Goal: Information Seeking & Learning: Find specific fact

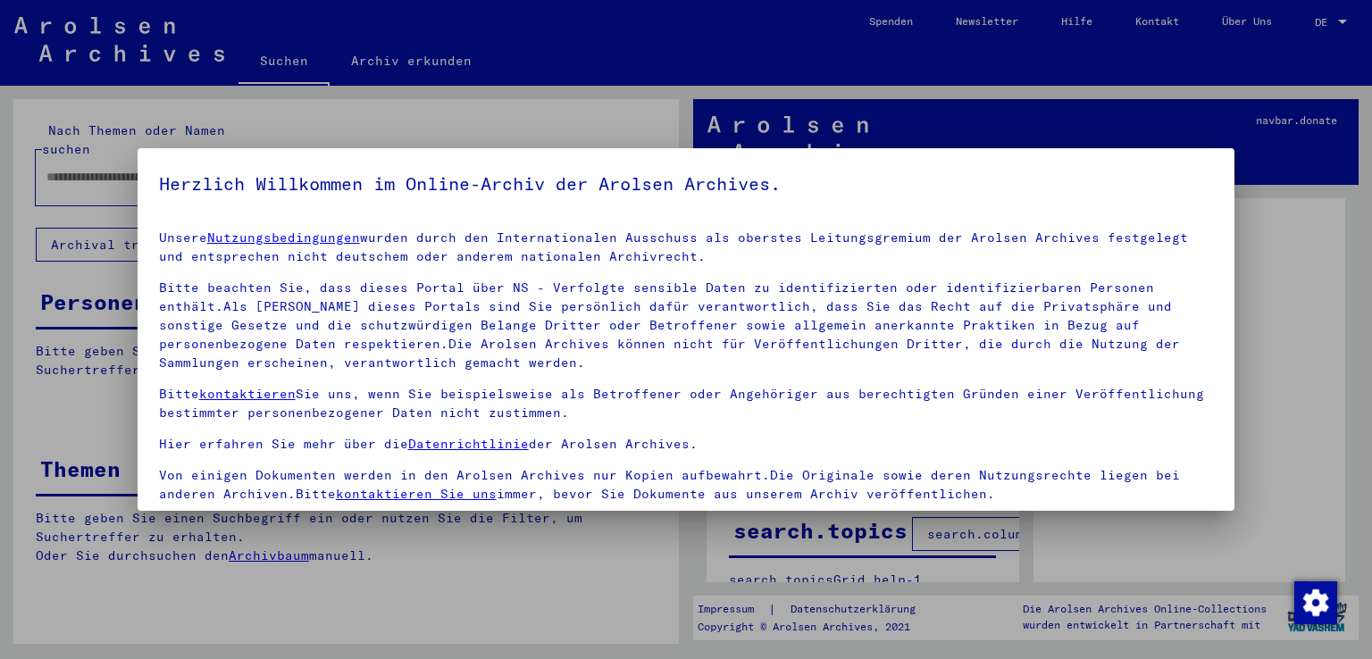
scroll to position [155, 0]
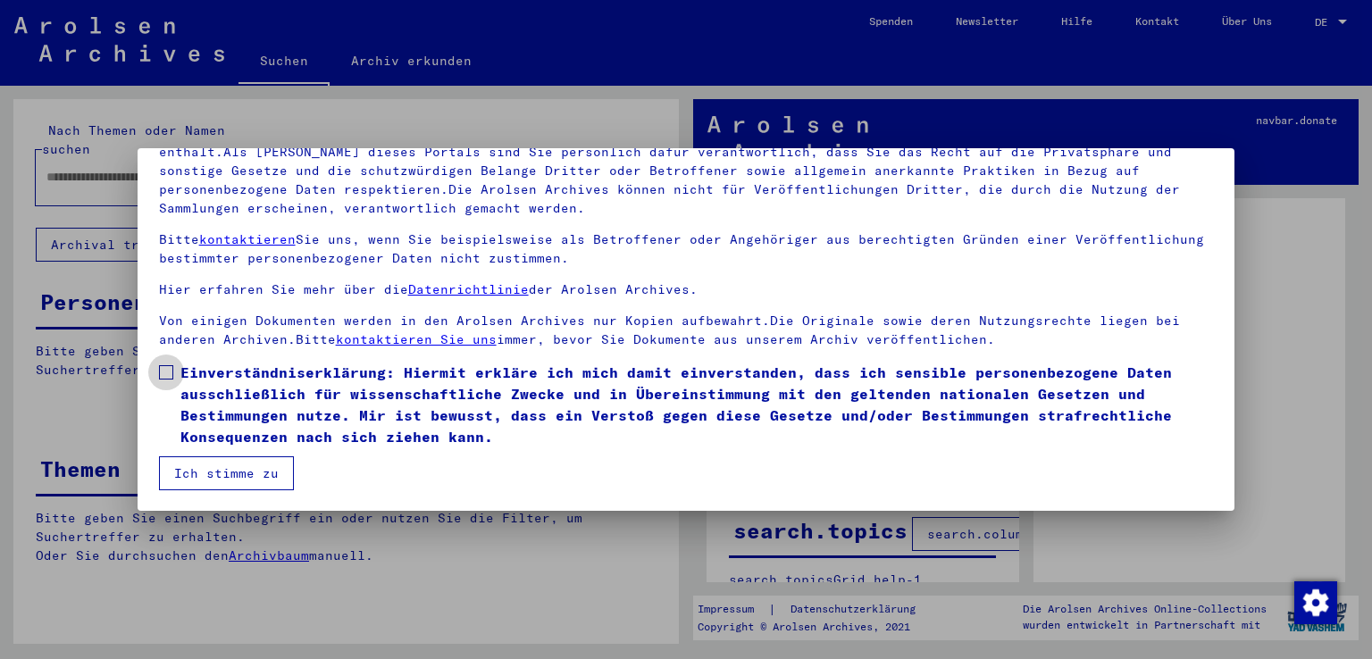
click at [161, 373] on span at bounding box center [166, 372] width 14 height 14
click at [199, 465] on button "Ich stimme zu" at bounding box center [226, 474] width 135 height 34
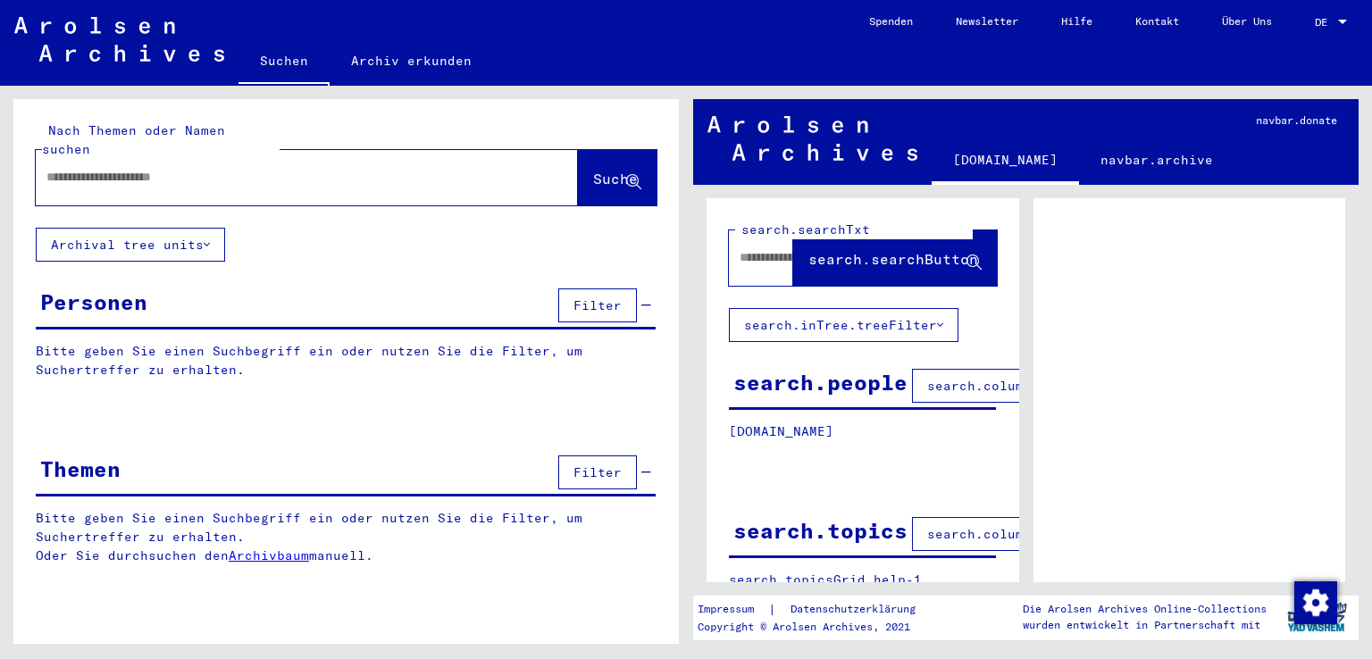
click at [240, 168] on input "text" at bounding box center [290, 177] width 489 height 19
click at [593, 170] on span "Suche" at bounding box center [615, 179] width 45 height 18
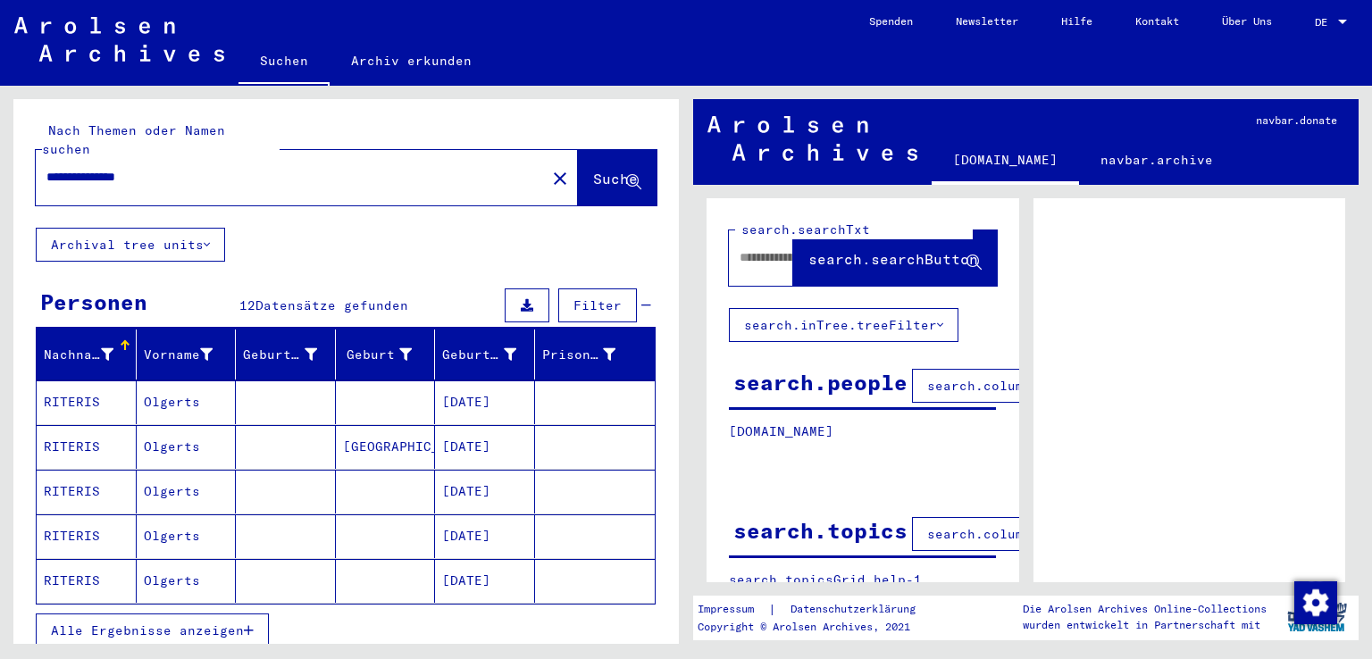
click at [79, 381] on mat-cell "RITERIS" at bounding box center [87, 403] width 100 height 44
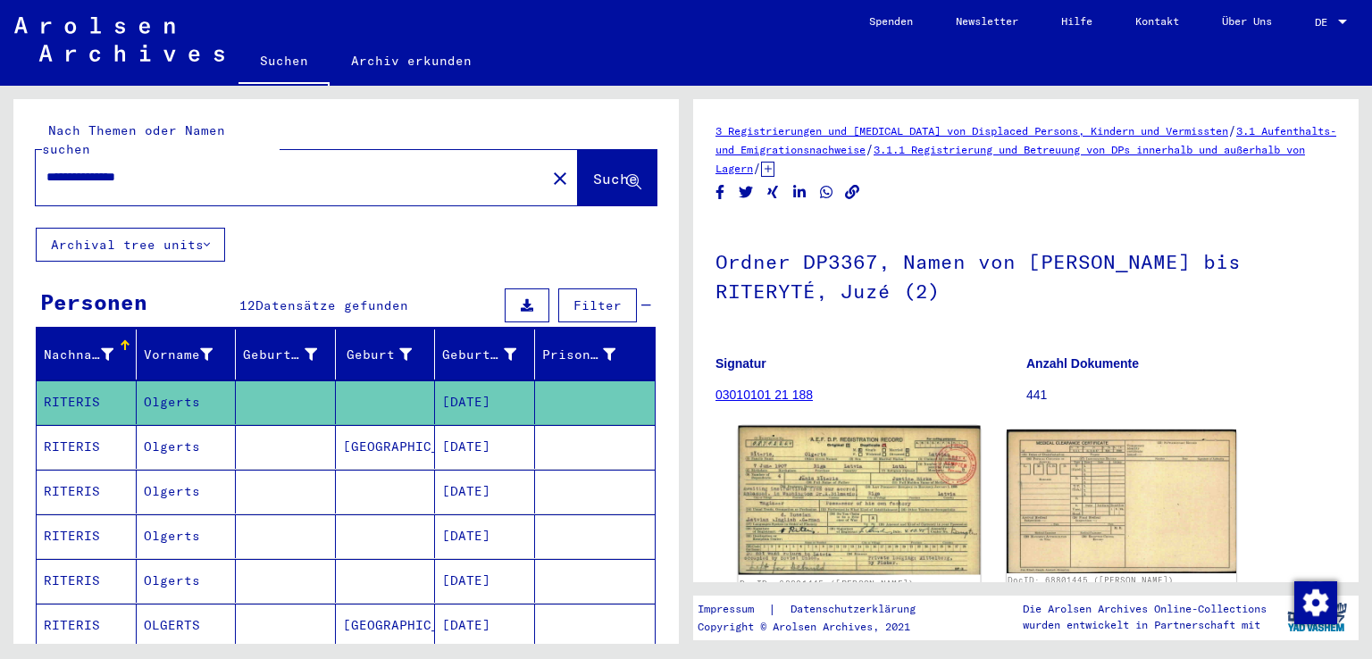
click at [811, 477] on img at bounding box center [859, 500] width 241 height 149
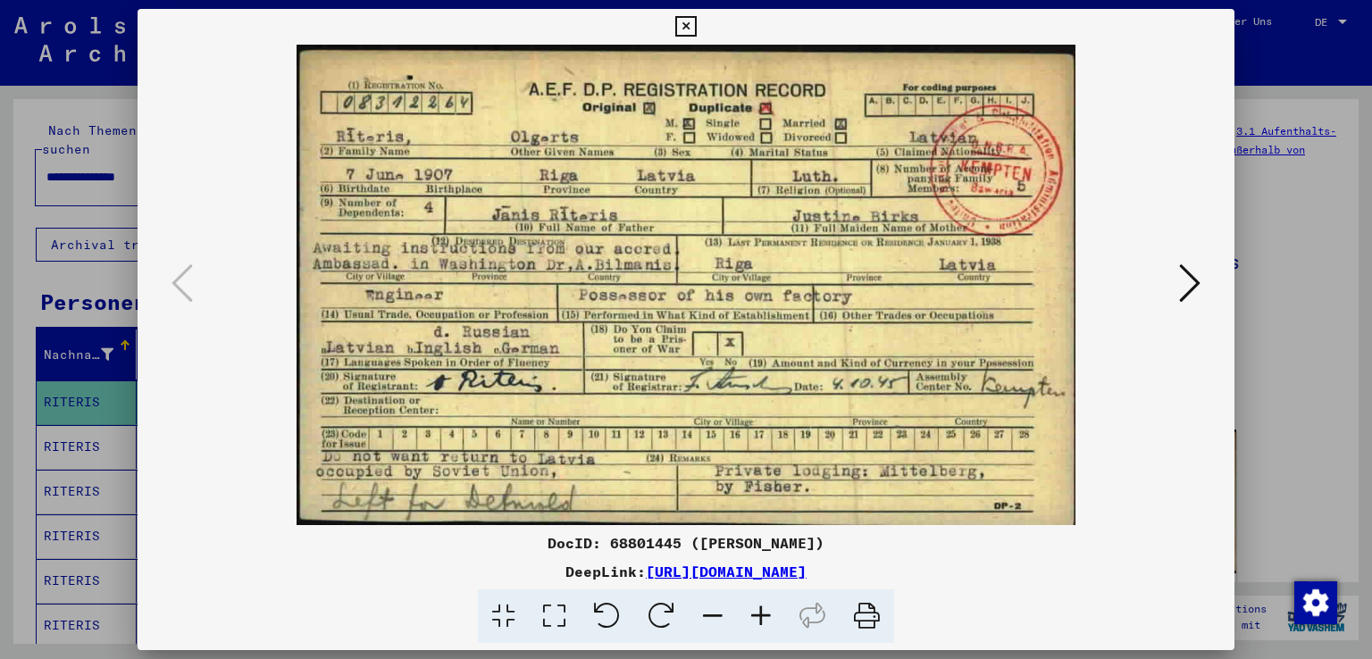
click at [691, 19] on icon at bounding box center [685, 26] width 21 height 21
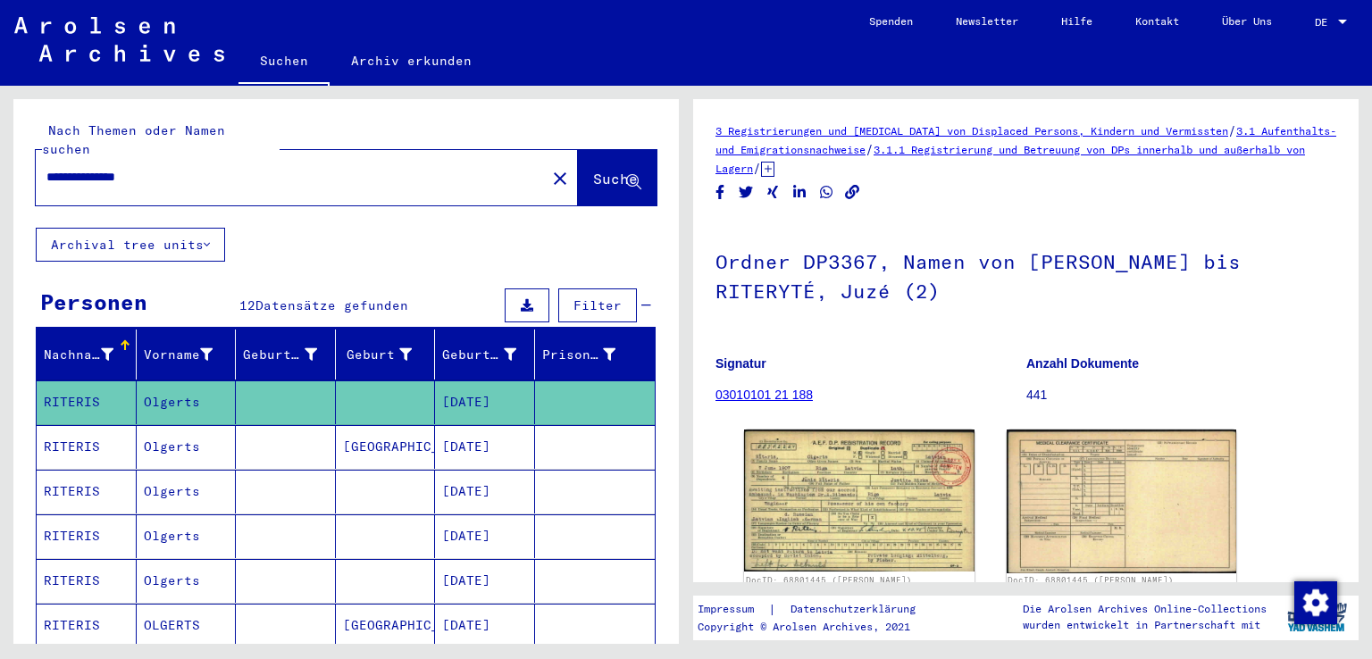
click at [86, 425] on mat-cell "RITERIS" at bounding box center [87, 447] width 100 height 44
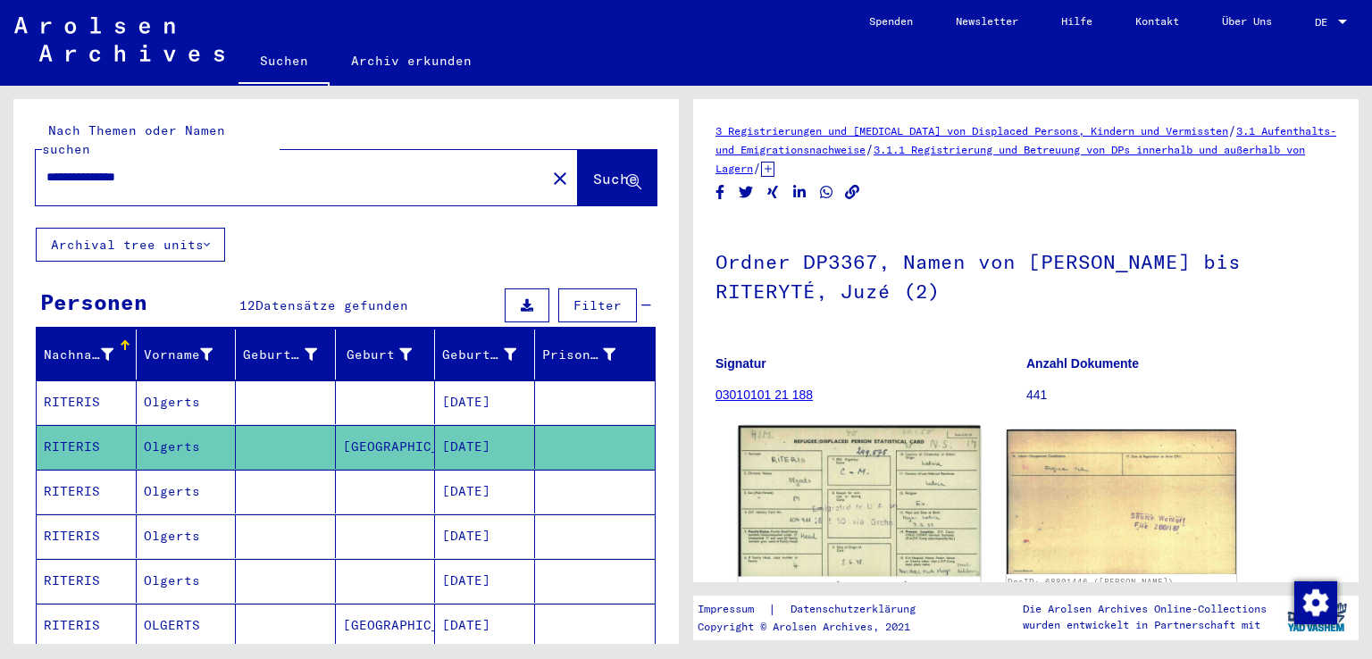
click at [868, 503] on img at bounding box center [859, 501] width 241 height 151
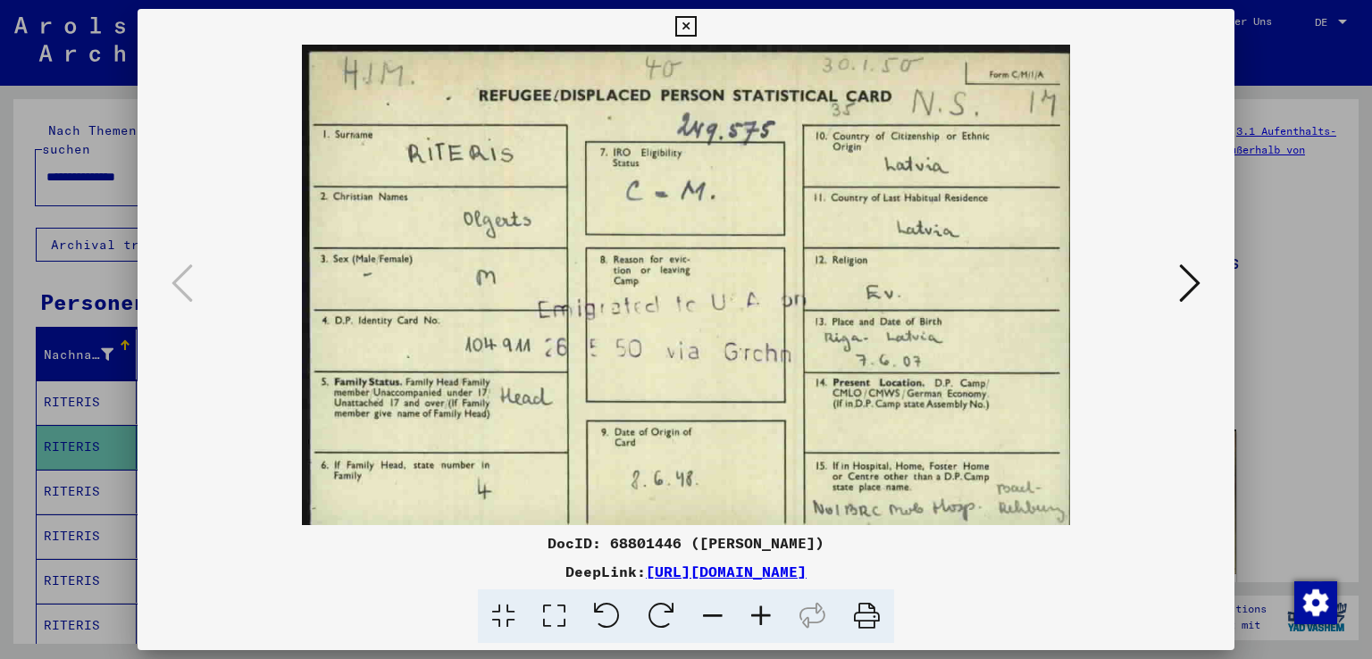
click at [686, 26] on icon at bounding box center [685, 26] width 21 height 21
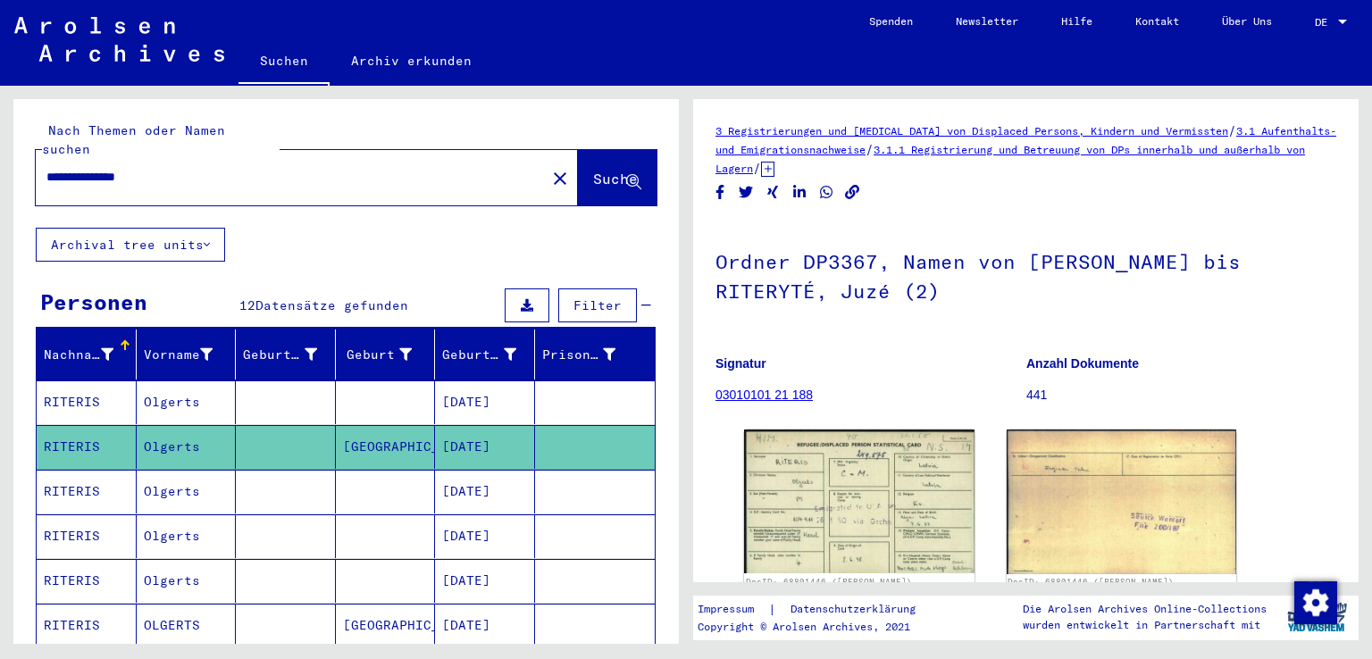
click at [82, 470] on mat-cell "RITERIS" at bounding box center [87, 492] width 100 height 44
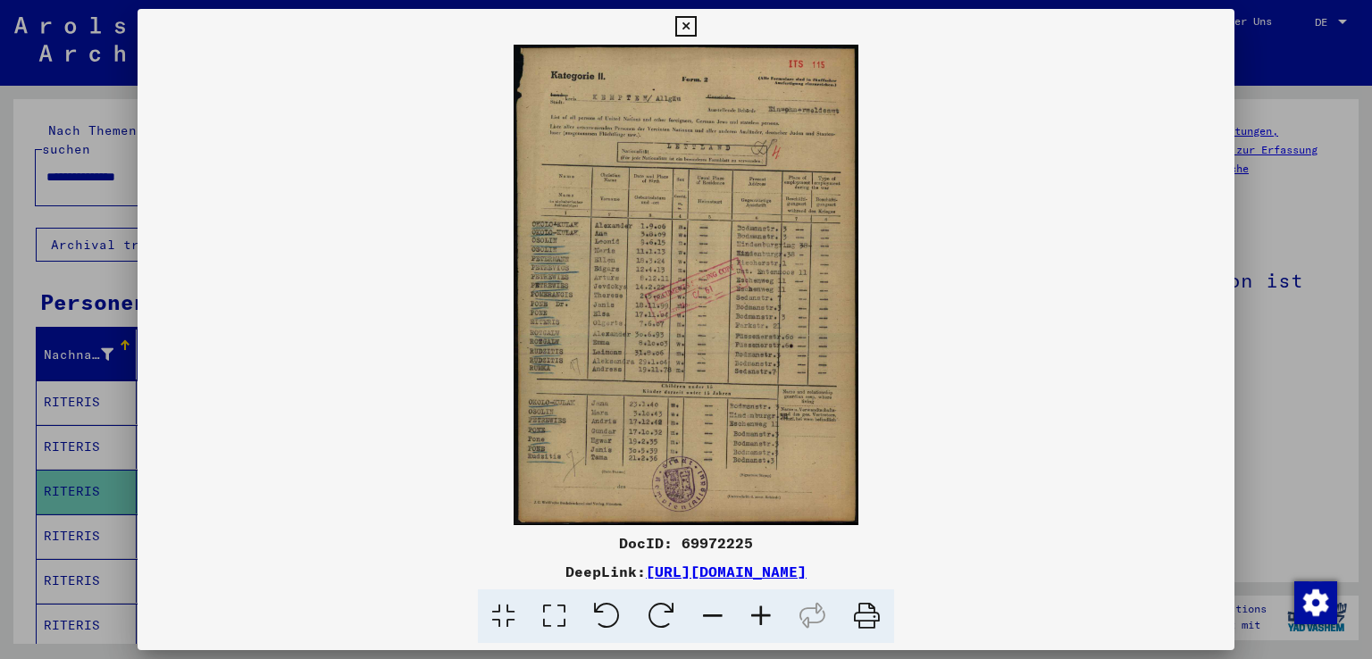
click at [764, 612] on icon at bounding box center [761, 617] width 48 height 54
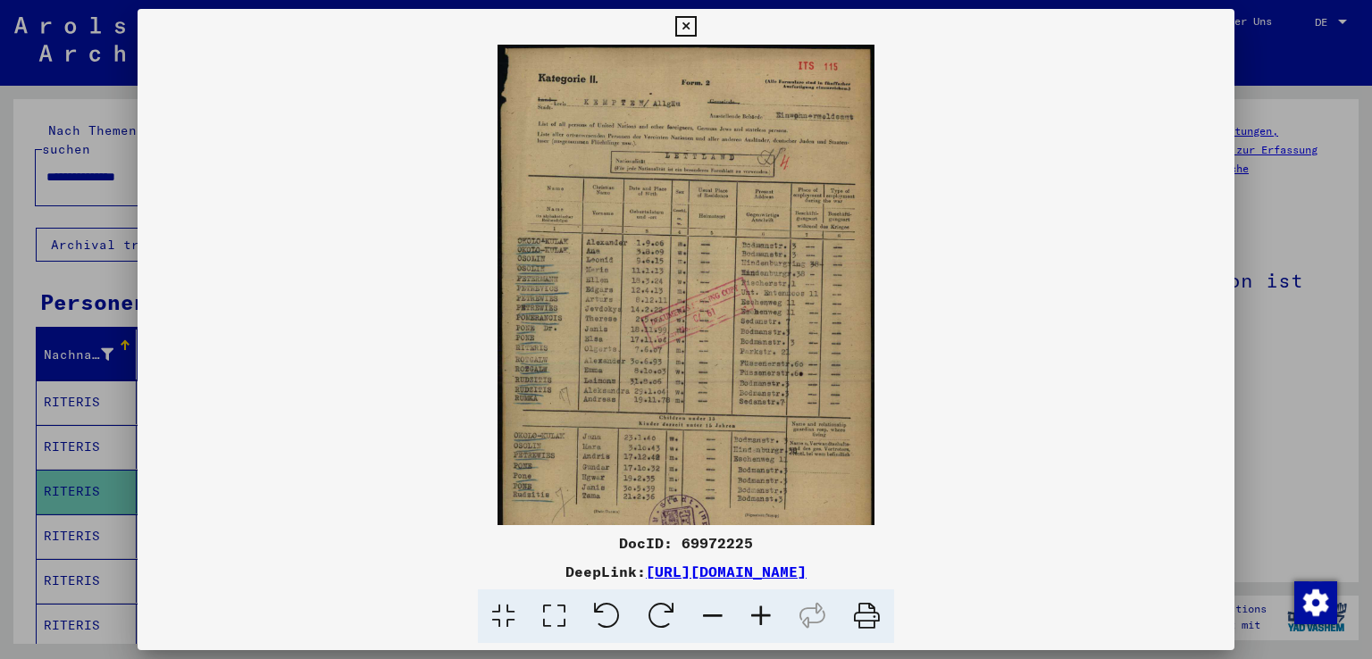
click at [764, 612] on icon at bounding box center [761, 617] width 48 height 54
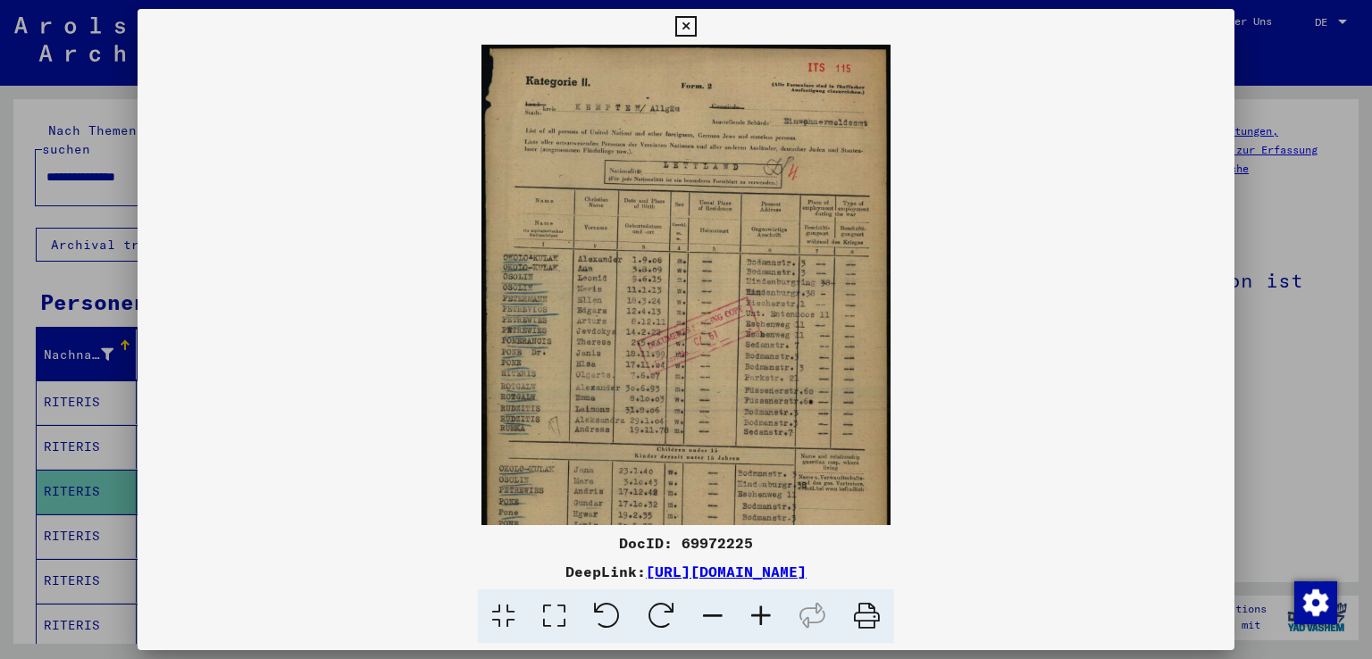
click at [764, 612] on icon at bounding box center [761, 617] width 48 height 54
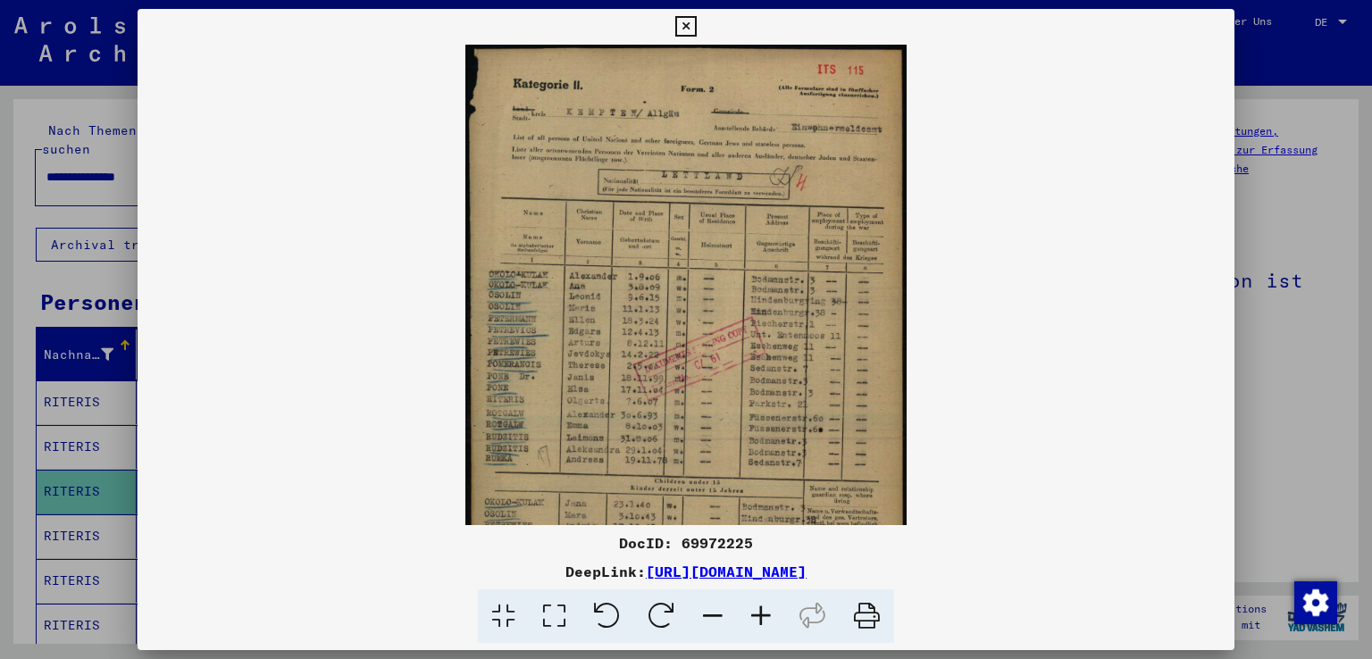
click at [763, 612] on icon at bounding box center [761, 617] width 48 height 54
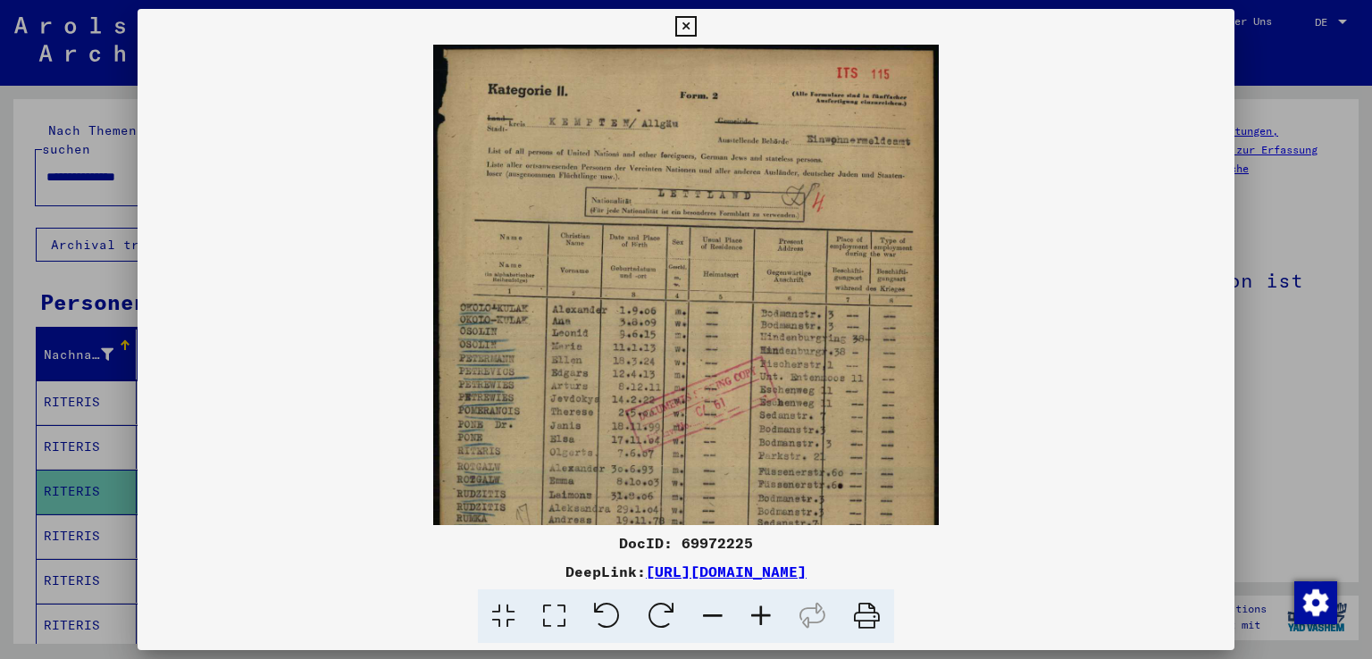
click at [763, 612] on icon at bounding box center [761, 617] width 48 height 54
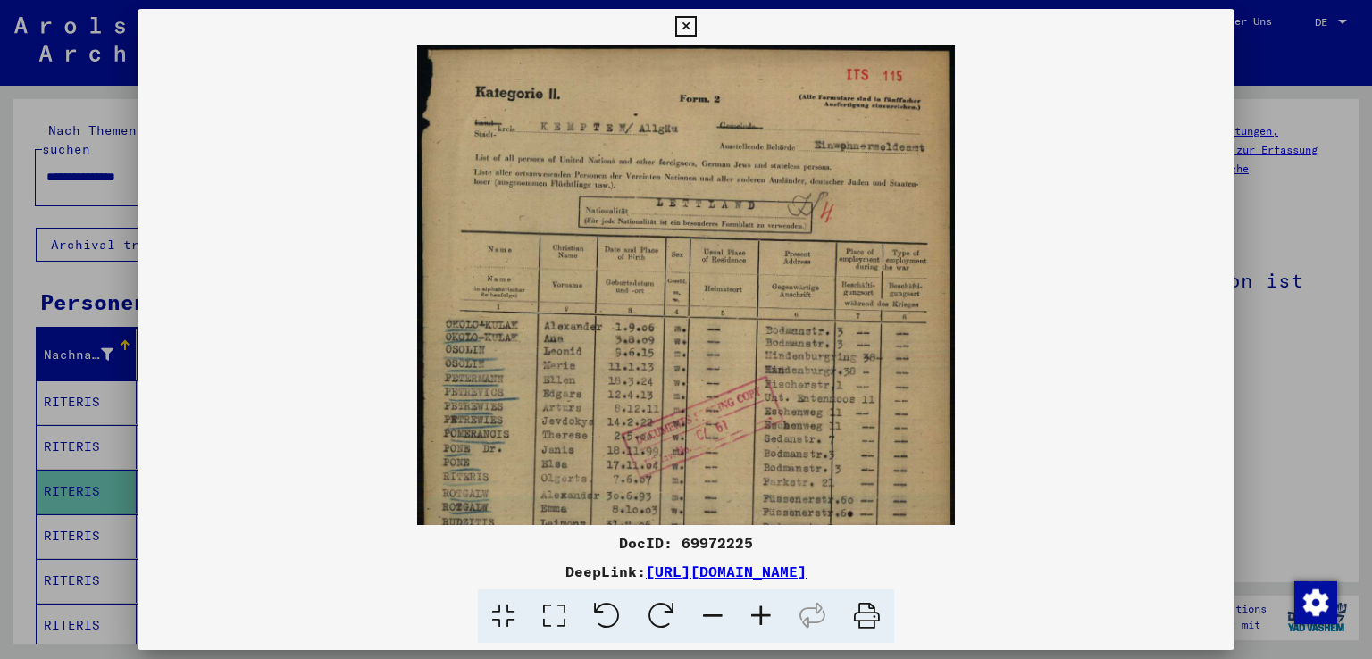
click at [763, 612] on icon at bounding box center [761, 617] width 48 height 54
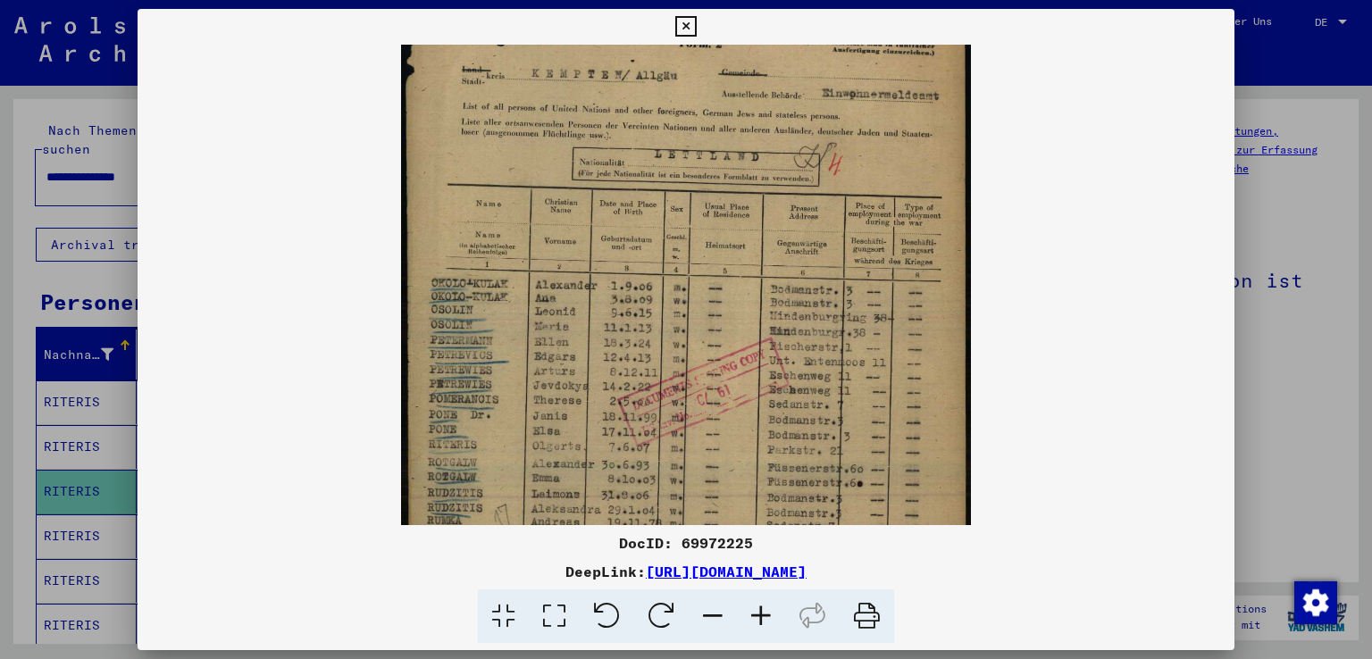
scroll to position [59, 0]
drag, startPoint x: 523, startPoint y: 472, endPoint x: 522, endPoint y: 414, distance: 58.1
click at [522, 414] on img at bounding box center [686, 382] width 570 height 793
click at [685, 23] on icon at bounding box center [685, 26] width 21 height 21
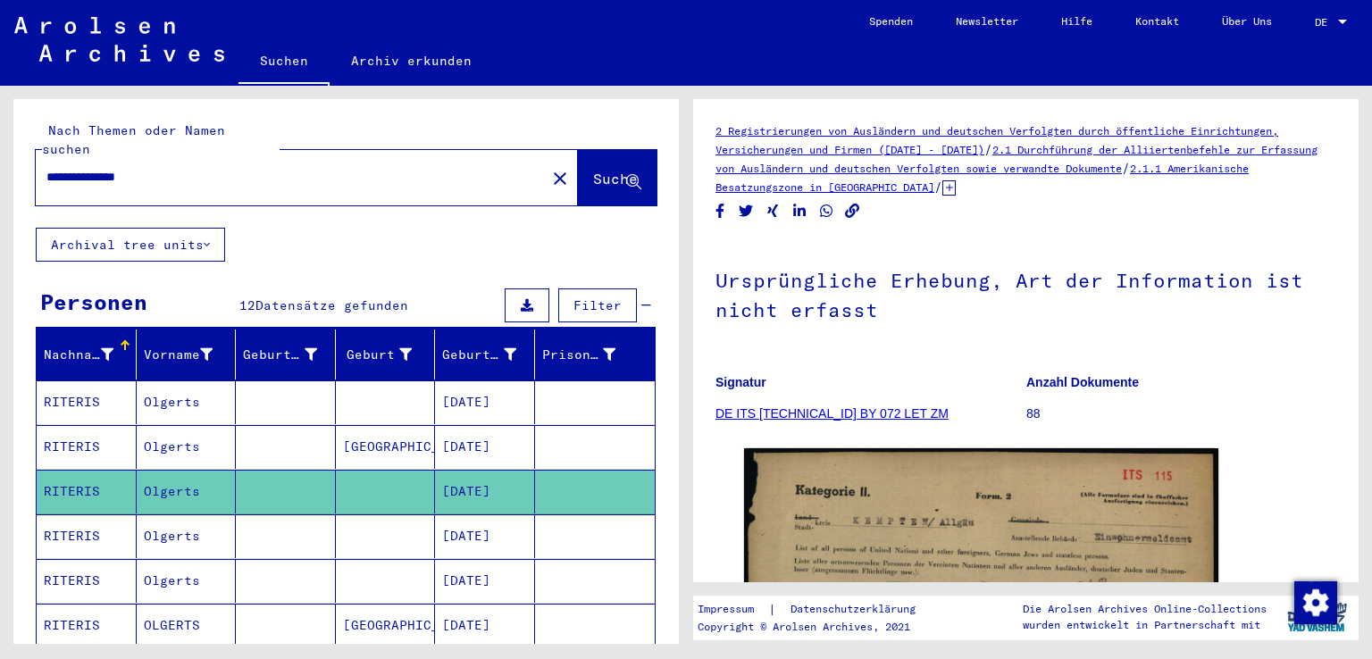
click at [71, 515] on mat-cell "RITERIS" at bounding box center [87, 537] width 100 height 44
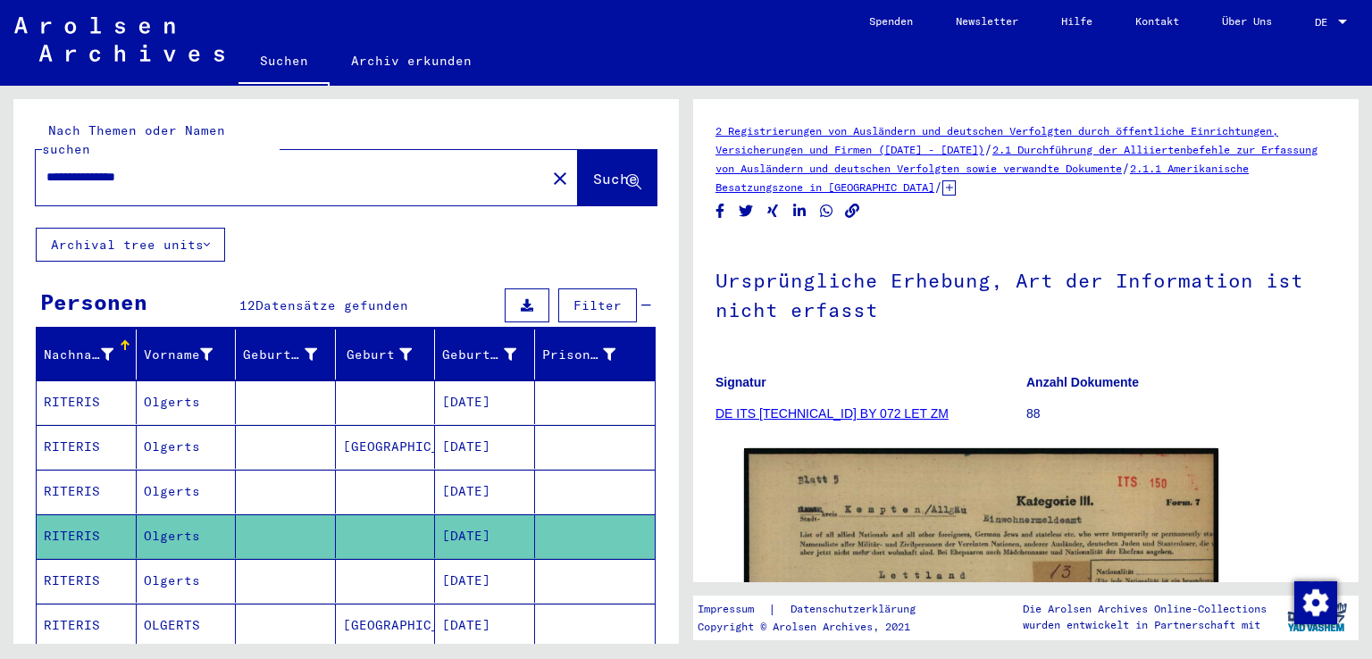
click at [89, 558] on icon at bounding box center [74, 587] width 45 height 71
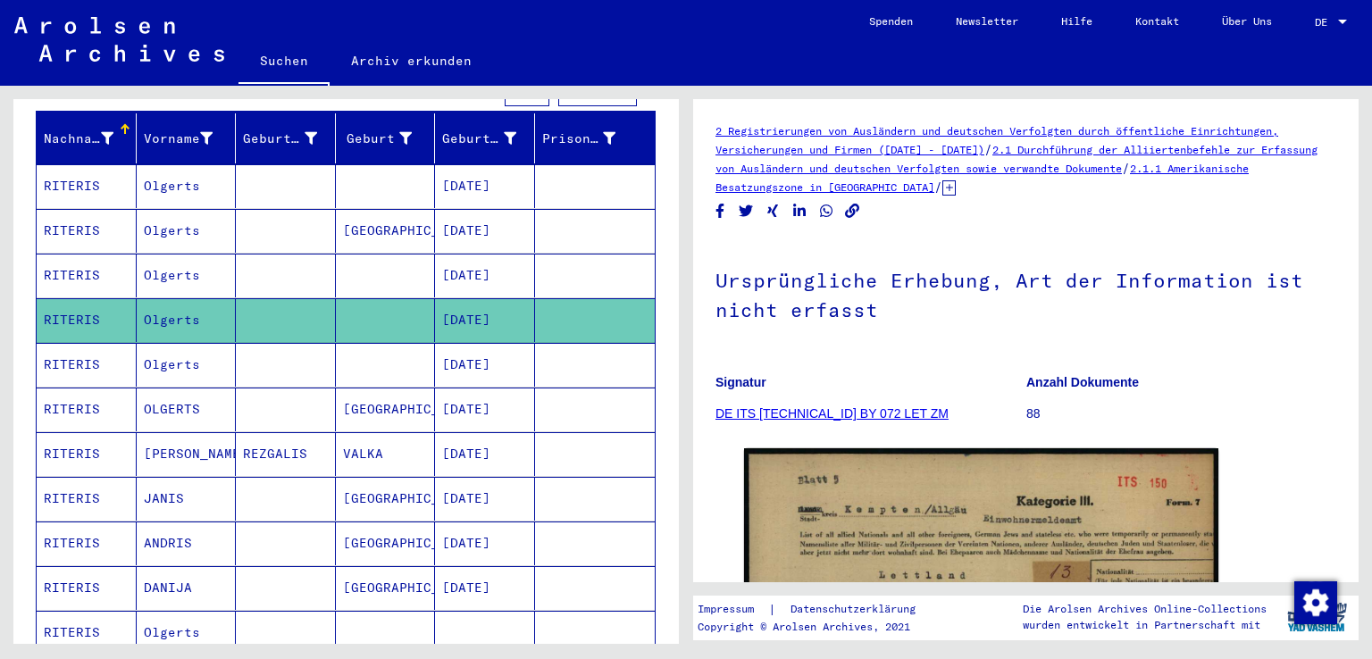
scroll to position [225, 0]
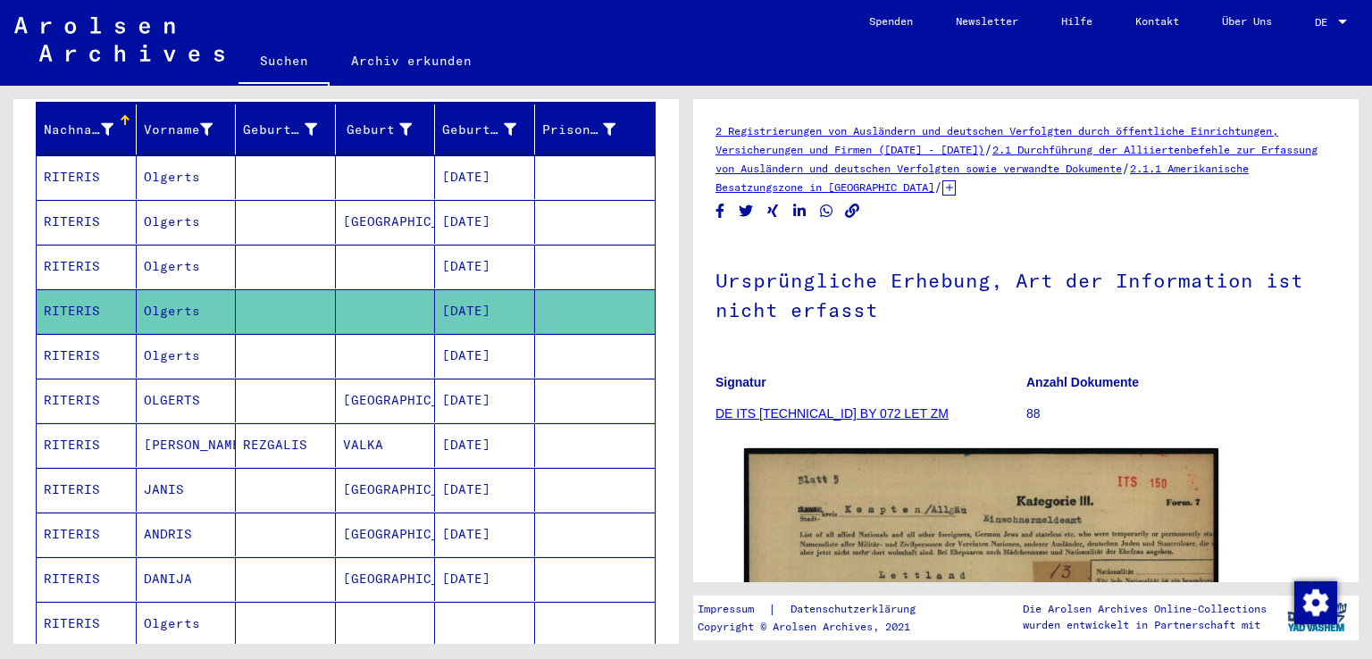
click at [79, 334] on mat-cell "RITERIS" at bounding box center [87, 356] width 100 height 44
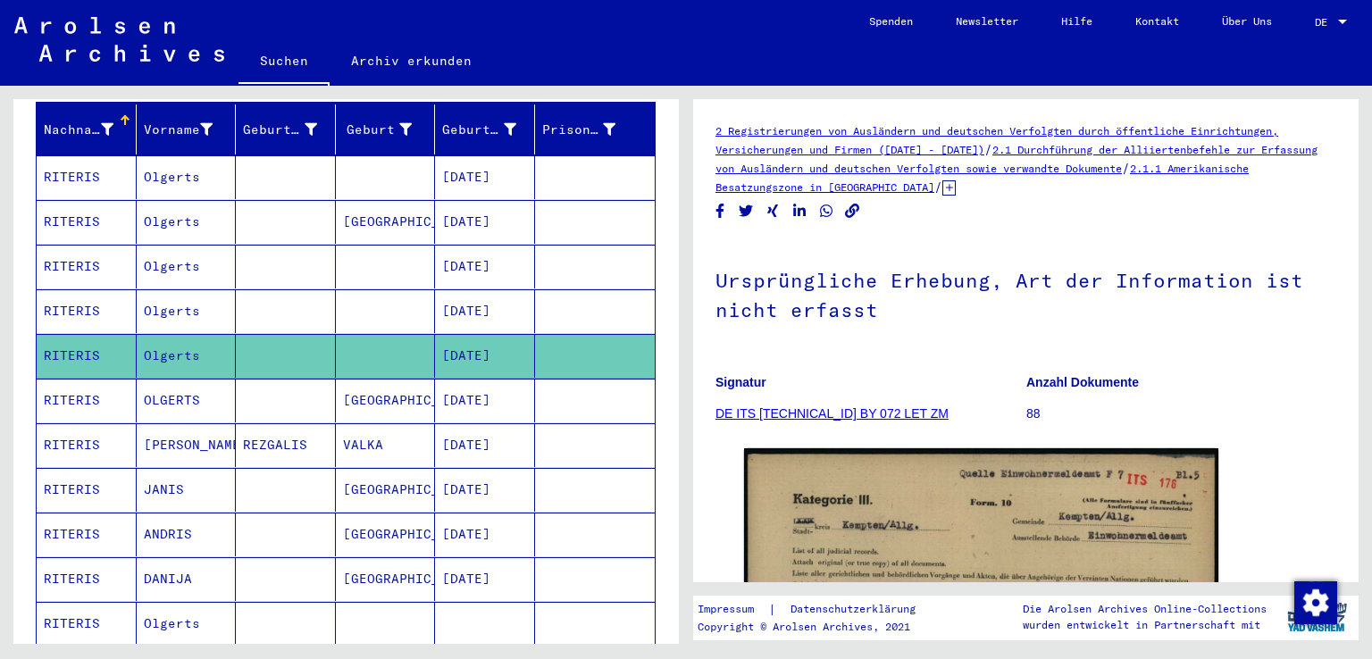
click at [60, 423] on mat-cell "RITERIS" at bounding box center [87, 445] width 100 height 44
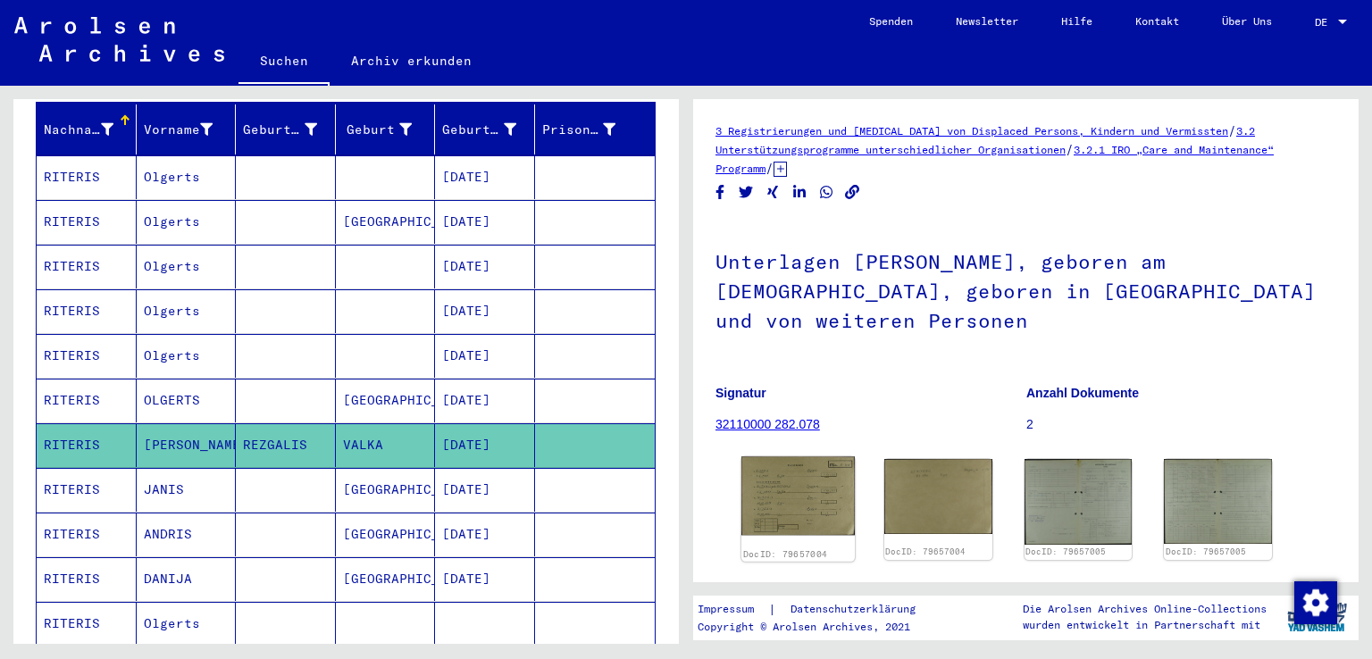
click at [782, 503] on img at bounding box center [798, 496] width 113 height 79
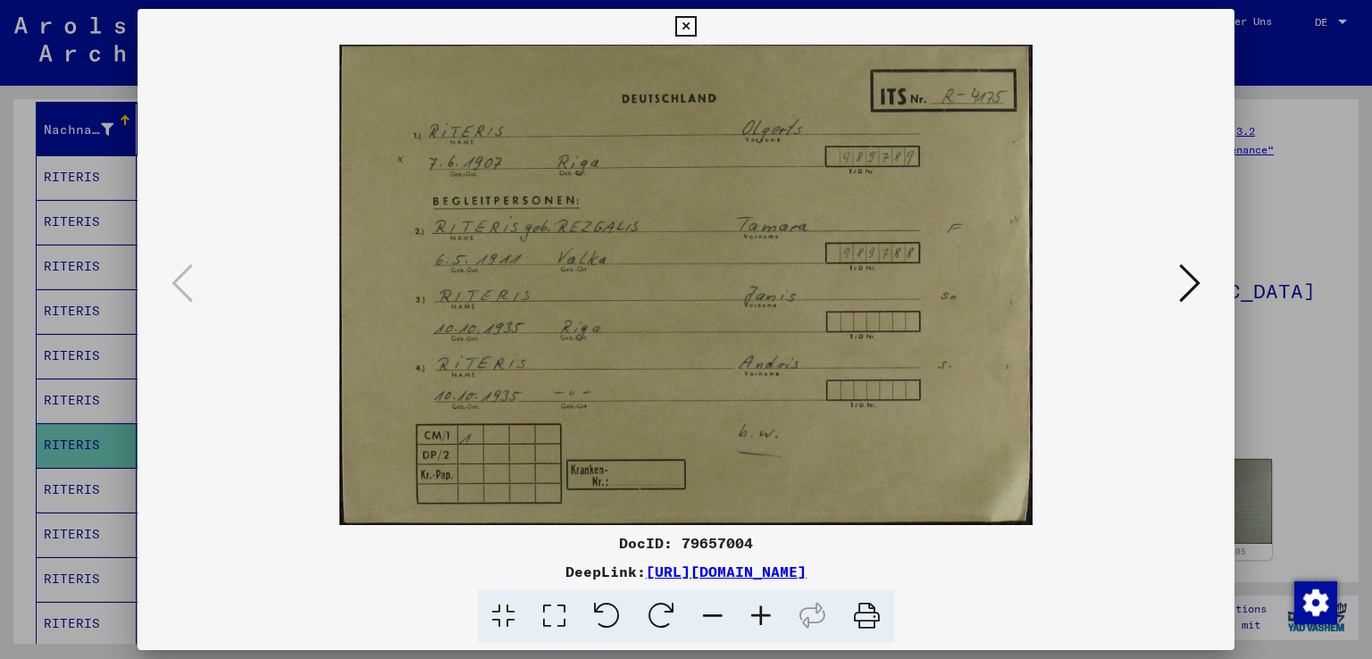
click at [684, 23] on icon at bounding box center [685, 26] width 21 height 21
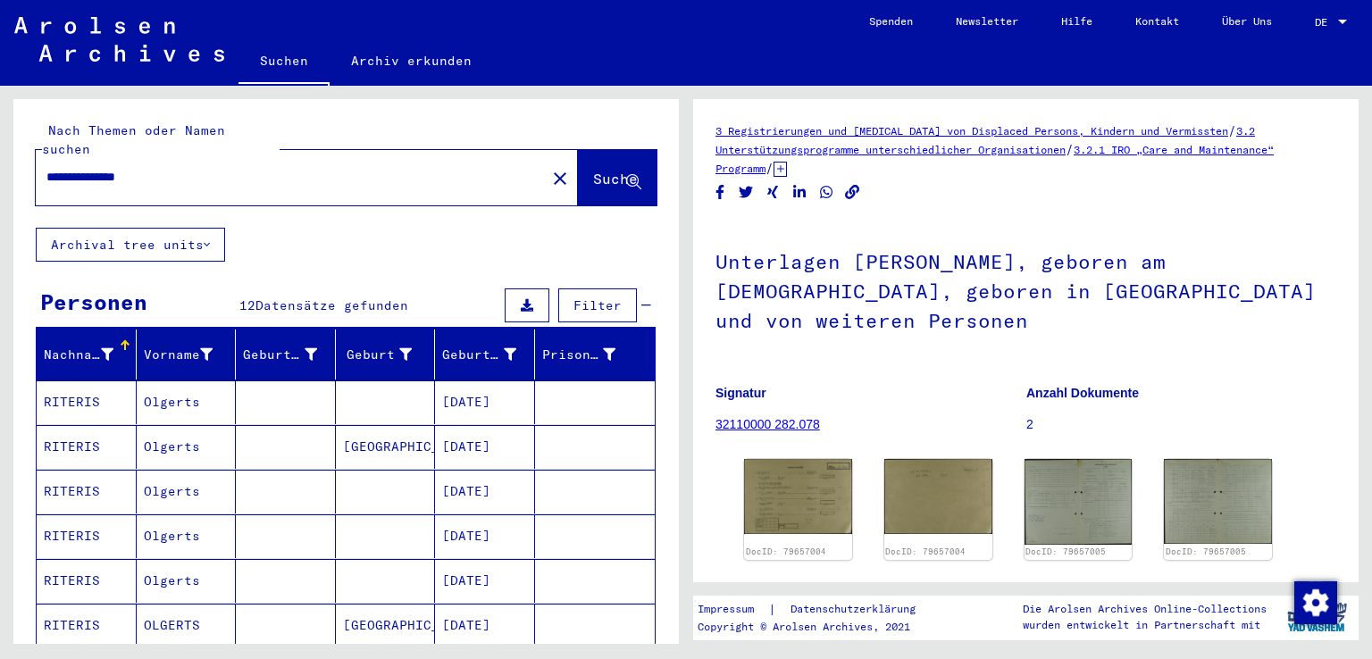
click at [108, 168] on input "**********" at bounding box center [290, 177] width 489 height 19
type input "**********"
click at [593, 170] on span "Suche" at bounding box center [615, 179] width 45 height 18
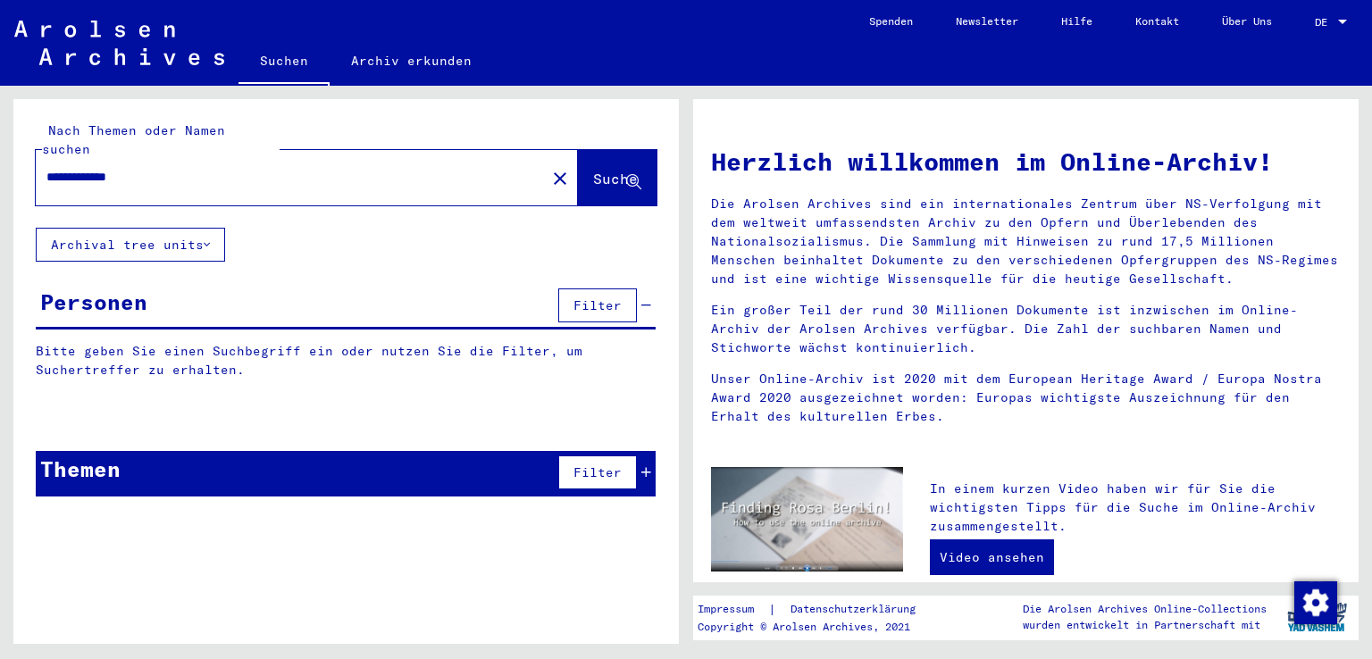
click at [593, 170] on span "Suche" at bounding box center [615, 179] width 45 height 18
drag, startPoint x: 157, startPoint y: 155, endPoint x: 46, endPoint y: 155, distance: 110.8
click at [46, 168] on input "**********" at bounding box center [285, 177] width 478 height 19
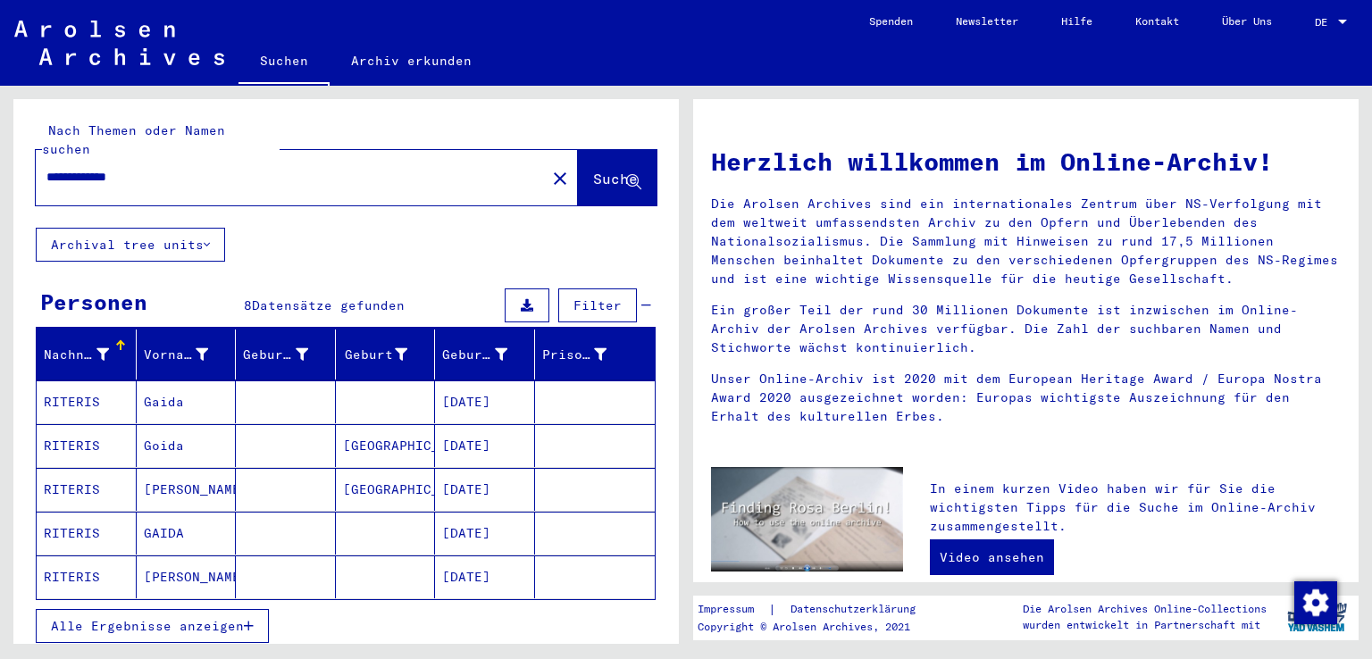
click at [180, 168] on input "**********" at bounding box center [285, 177] width 478 height 19
click at [139, 168] on input "**********" at bounding box center [285, 177] width 478 height 19
click at [92, 386] on mat-cell "RITERIS" at bounding box center [87, 402] width 100 height 43
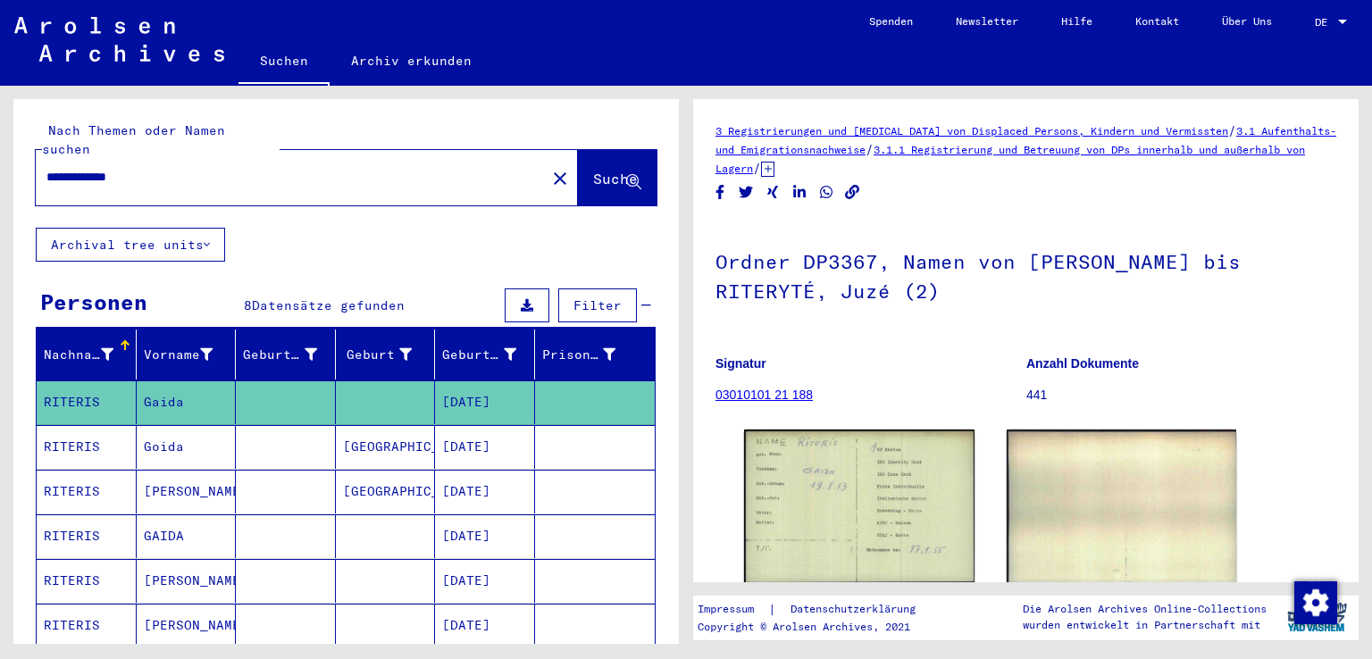
click at [80, 430] on mat-cell "RITERIS" at bounding box center [87, 447] width 100 height 44
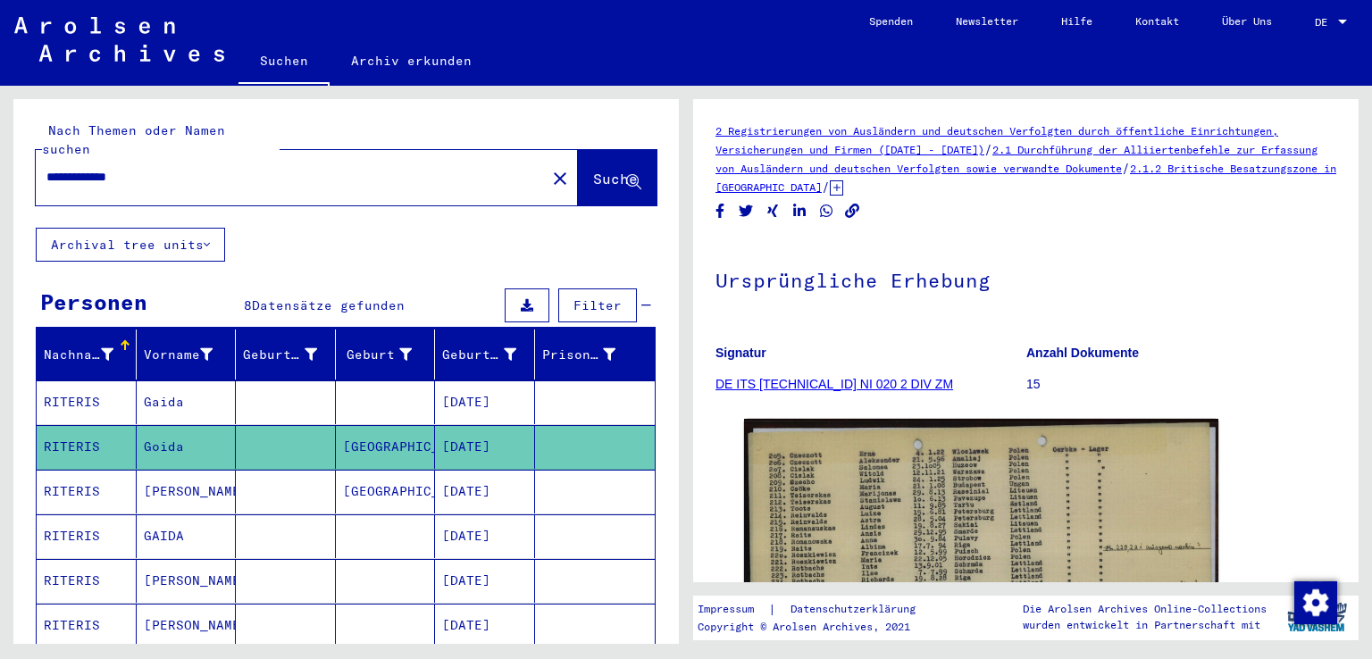
click at [76, 470] on mat-cell "RITERIS" at bounding box center [87, 492] width 100 height 44
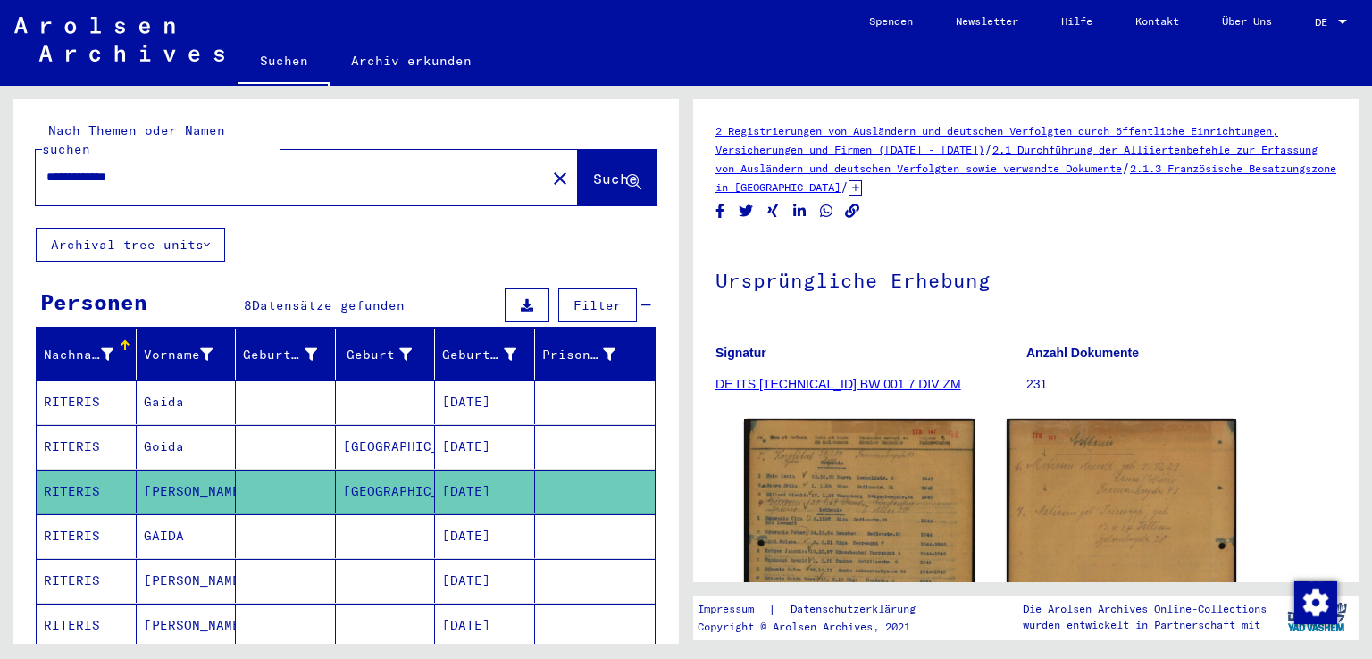
click at [79, 515] on mat-cell "RITERIS" at bounding box center [87, 537] width 100 height 44
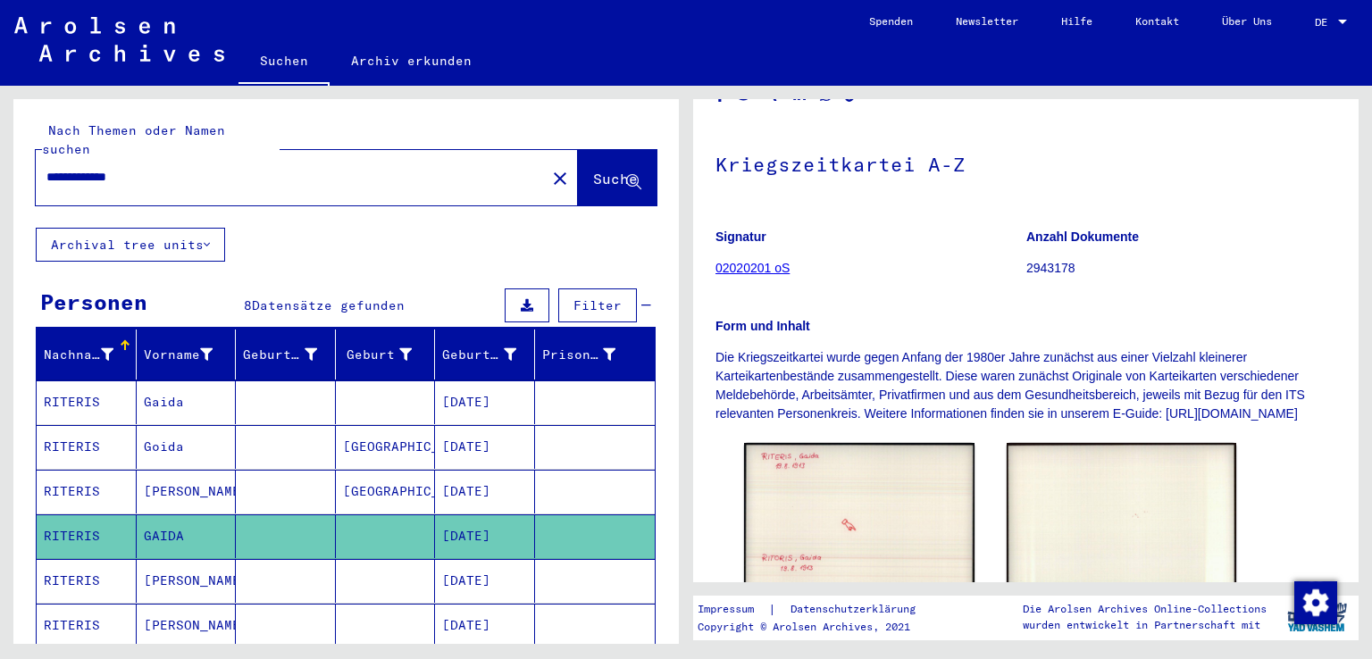
scroll to position [122, 0]
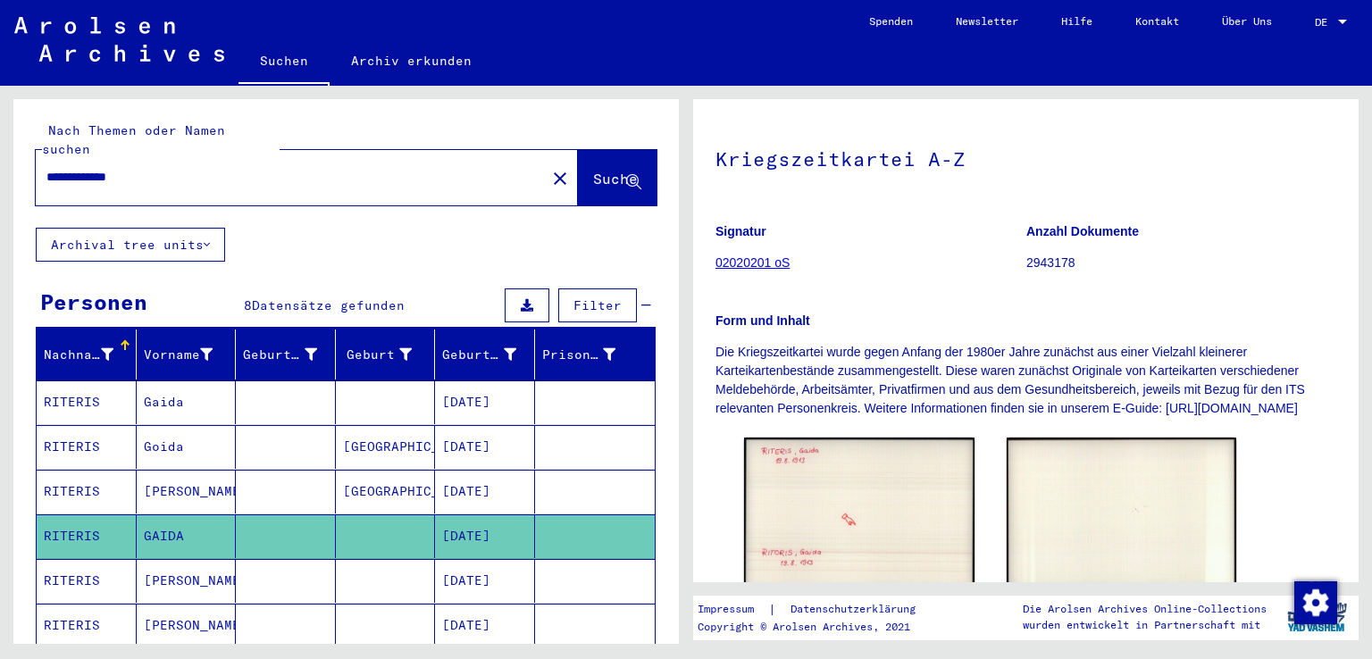
click at [78, 555] on icon at bounding box center [74, 587] width 45 height 71
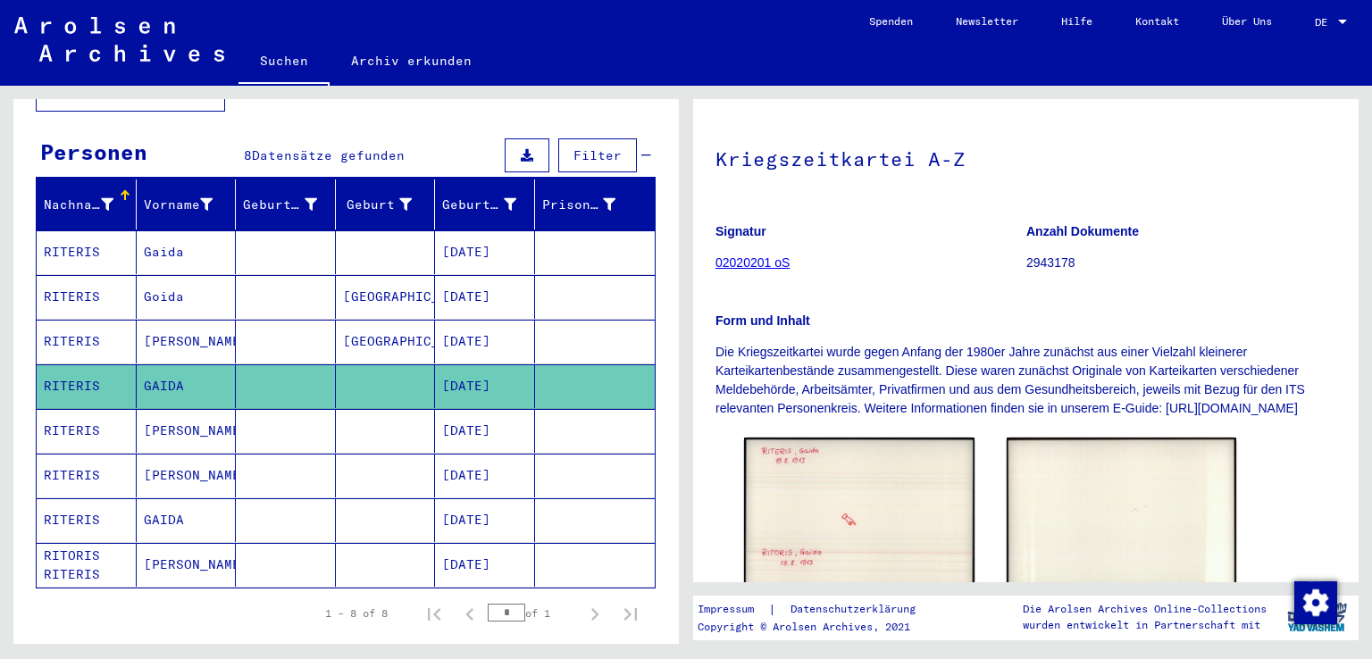
scroll to position [161, 0]
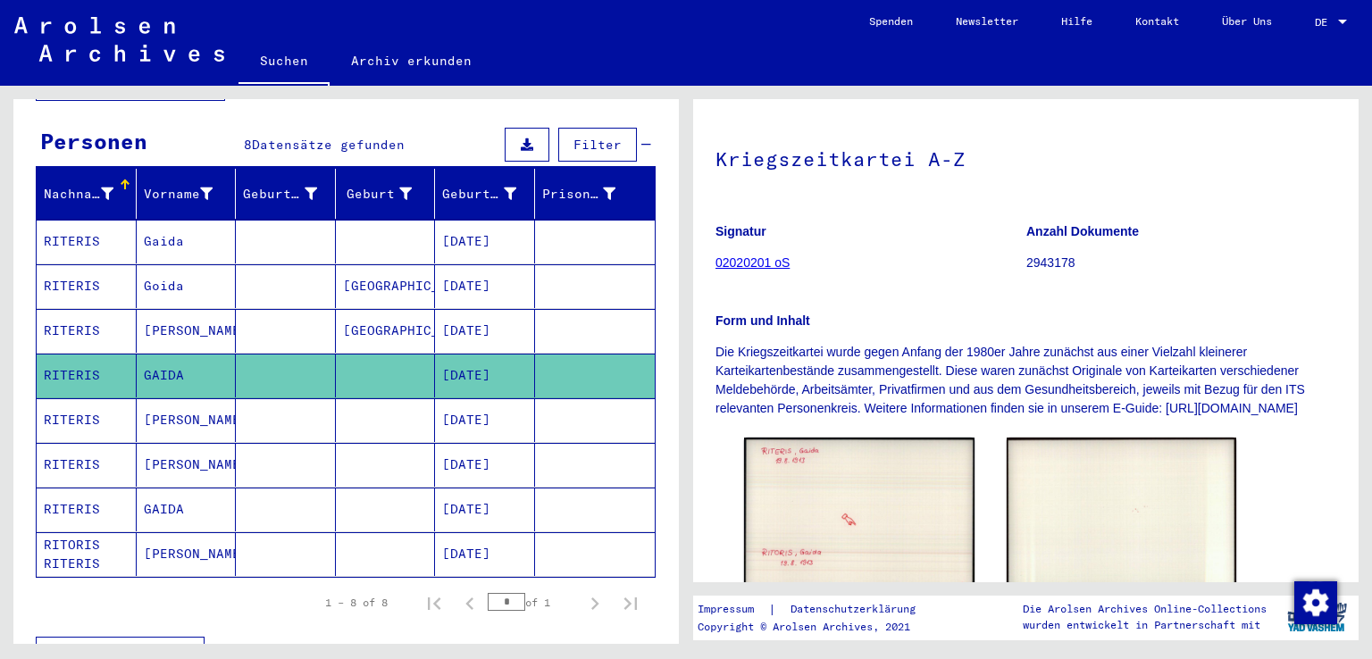
click at [100, 400] on mat-cell "RITERIS" at bounding box center [87, 420] width 100 height 44
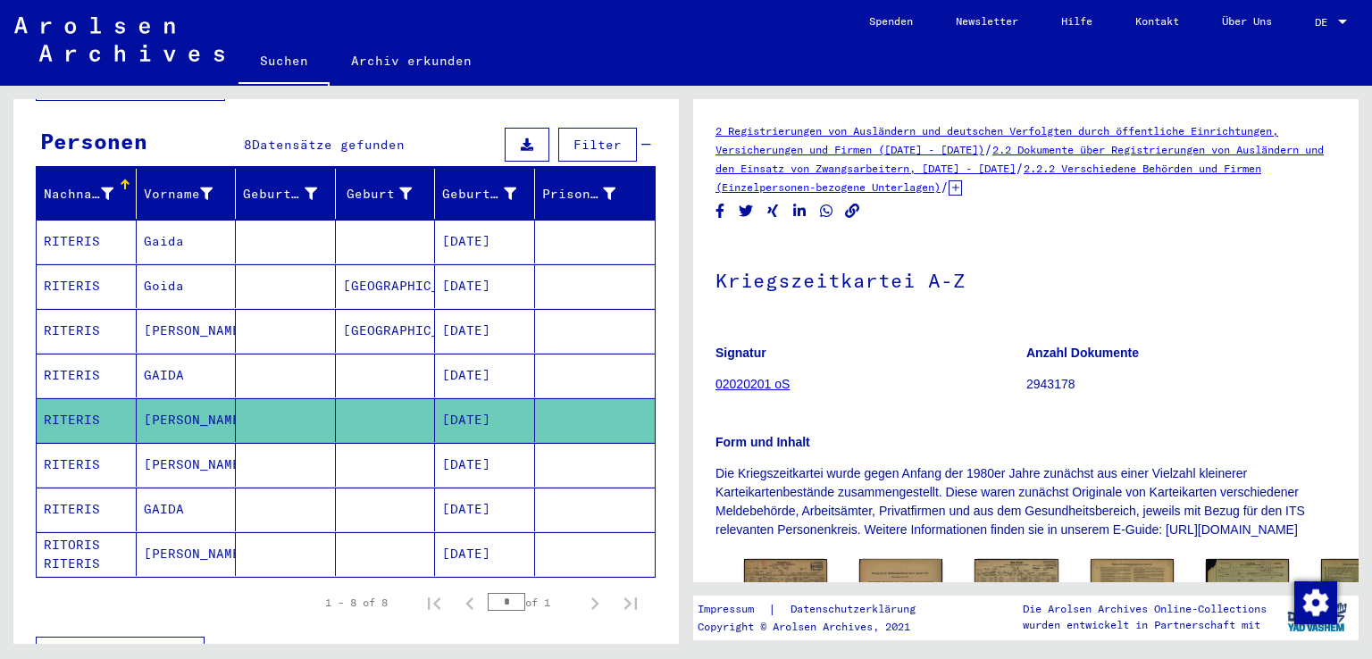
click at [93, 443] on mat-cell "RITERIS" at bounding box center [87, 465] width 100 height 44
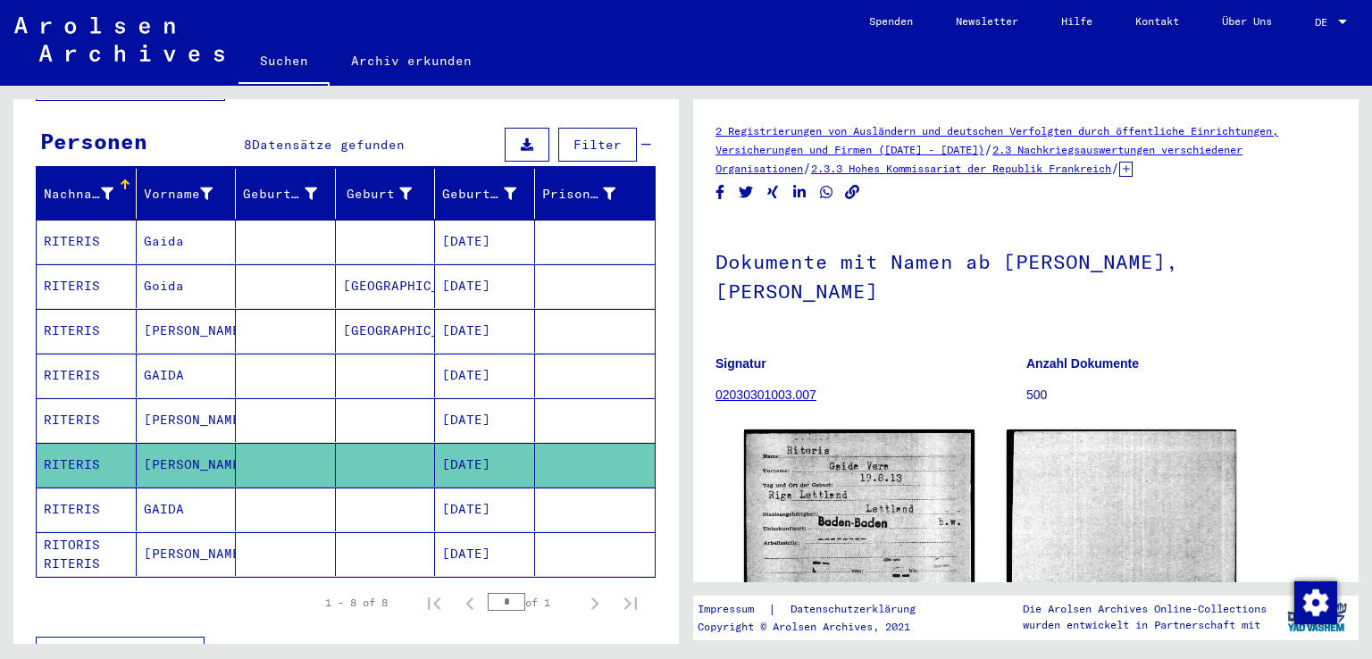
click at [80, 491] on mat-cell "RITERIS" at bounding box center [87, 510] width 100 height 44
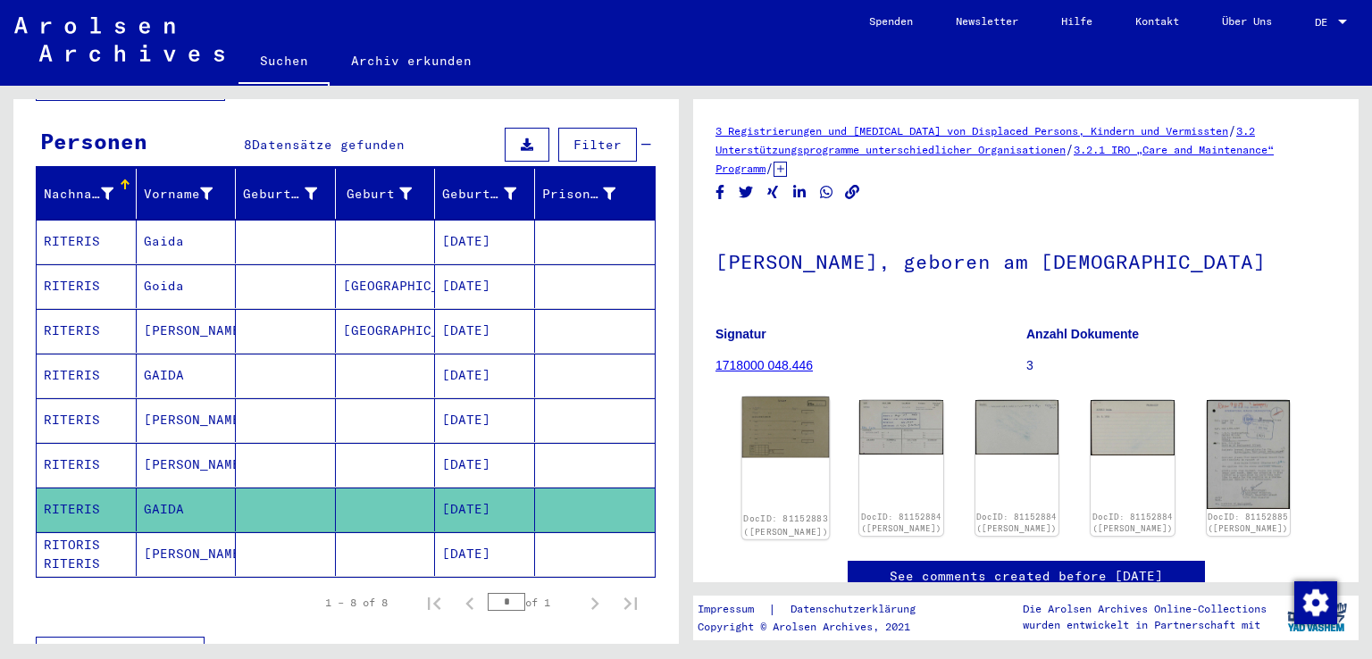
click at [773, 433] on img at bounding box center [786, 427] width 88 height 61
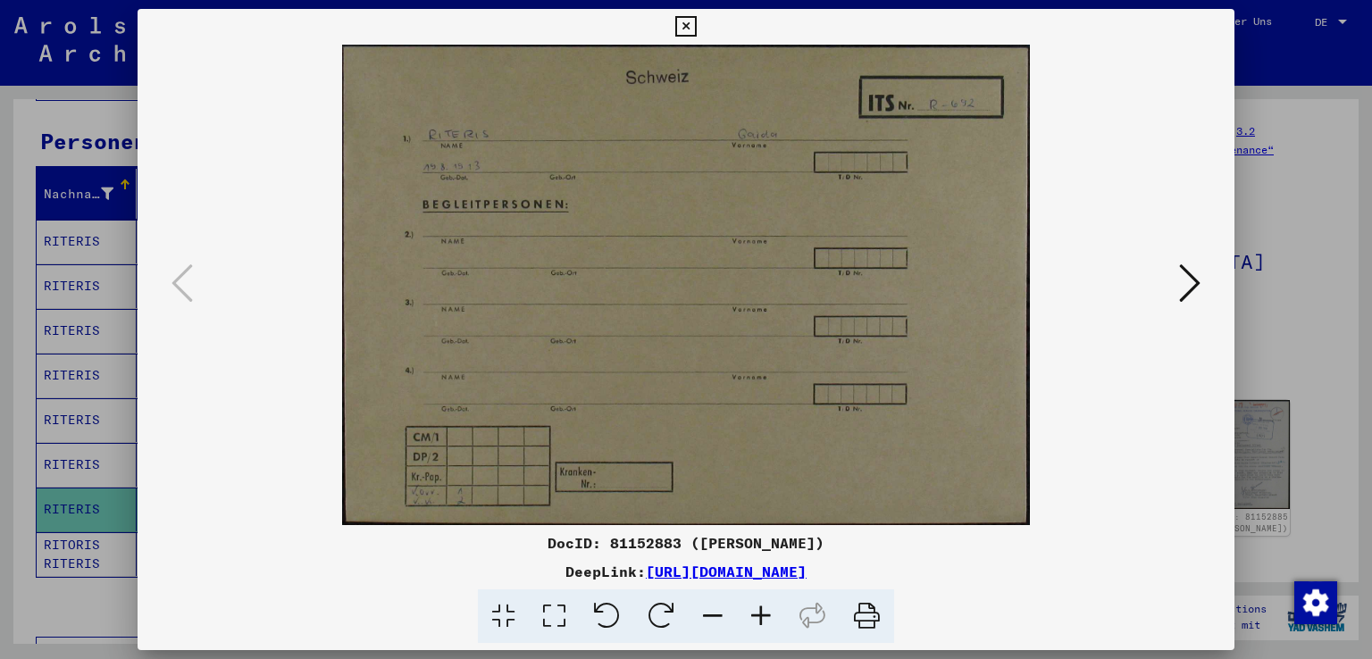
click at [1194, 283] on icon at bounding box center [1189, 283] width 21 height 43
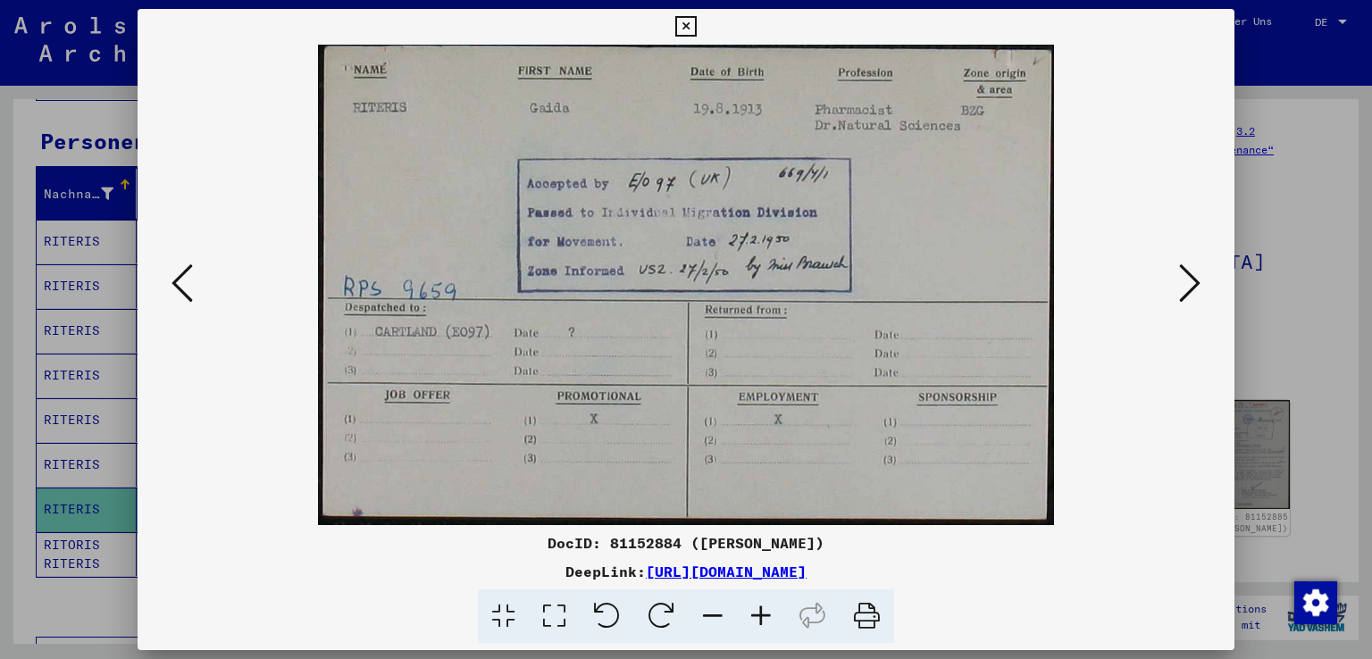
click at [1191, 283] on icon at bounding box center [1189, 283] width 21 height 43
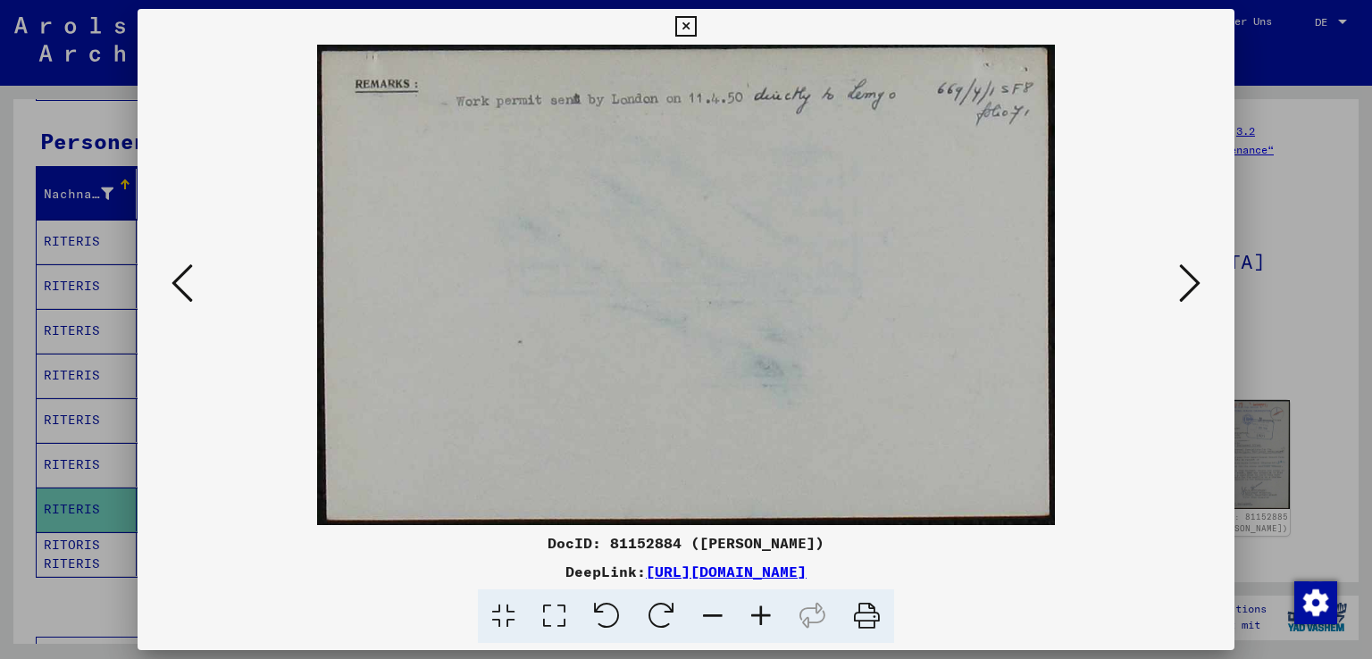
click at [1191, 283] on icon at bounding box center [1189, 283] width 21 height 43
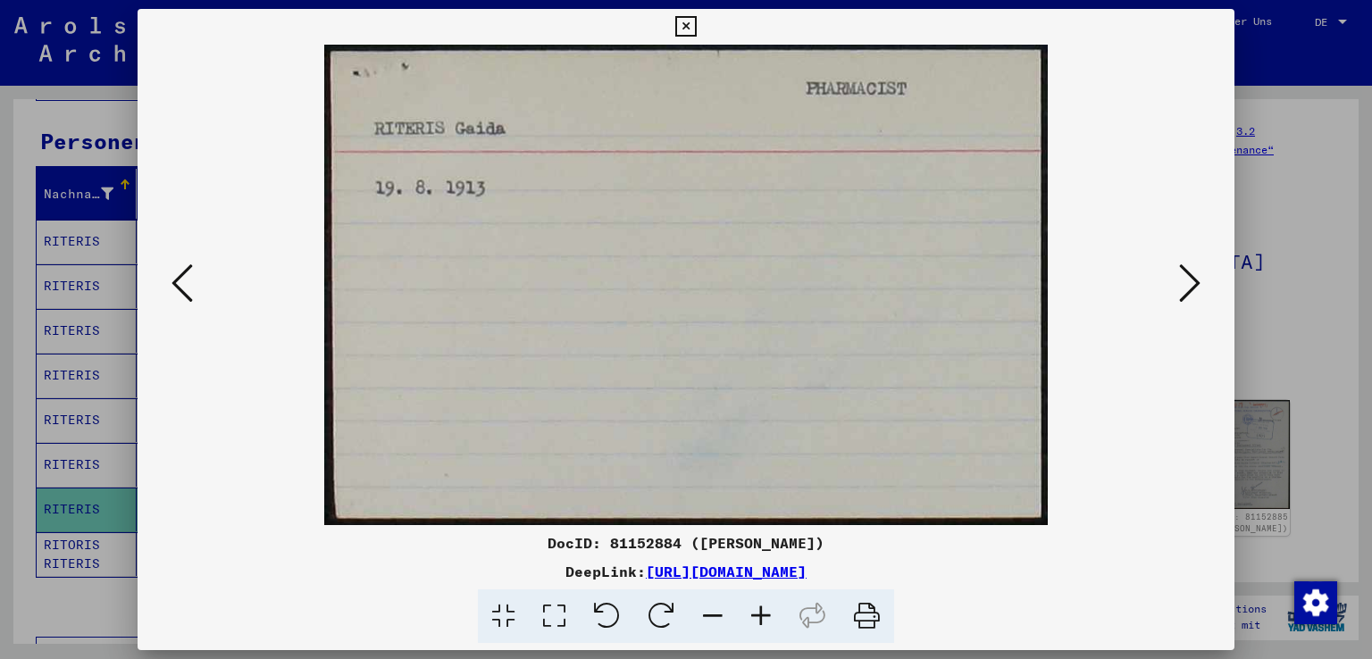
click at [1191, 283] on icon at bounding box center [1189, 283] width 21 height 43
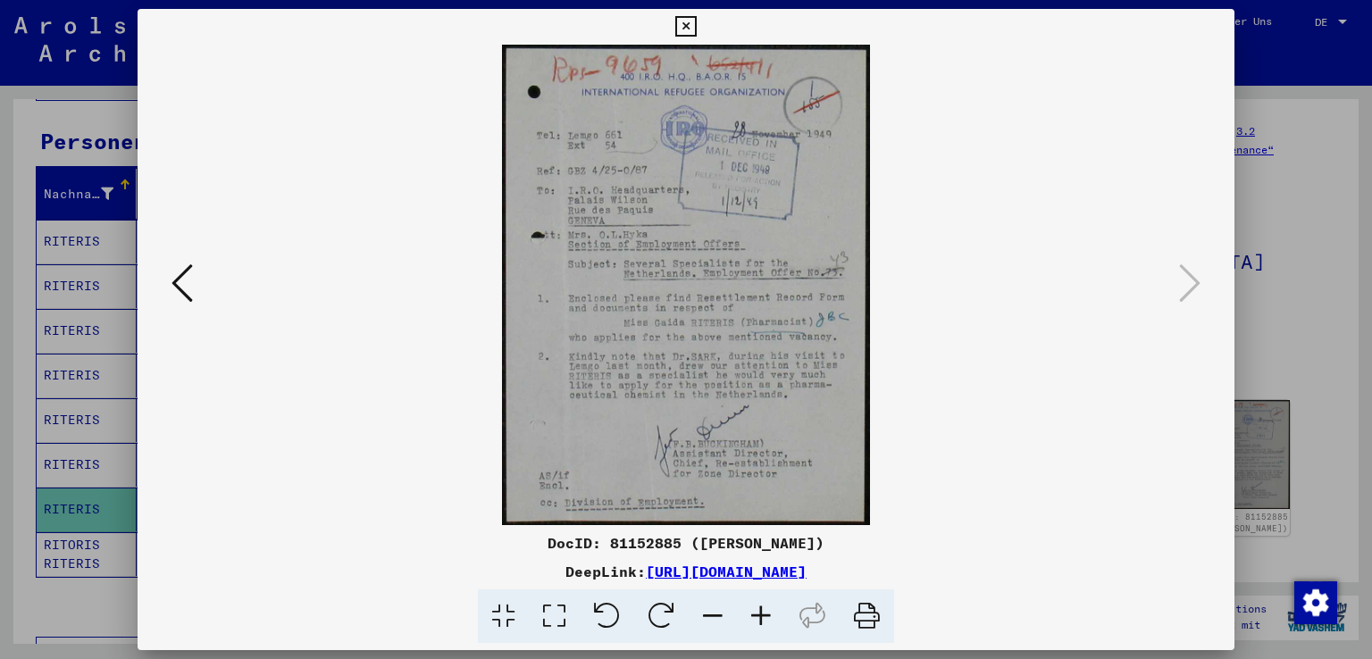
click at [683, 20] on icon at bounding box center [685, 26] width 21 height 21
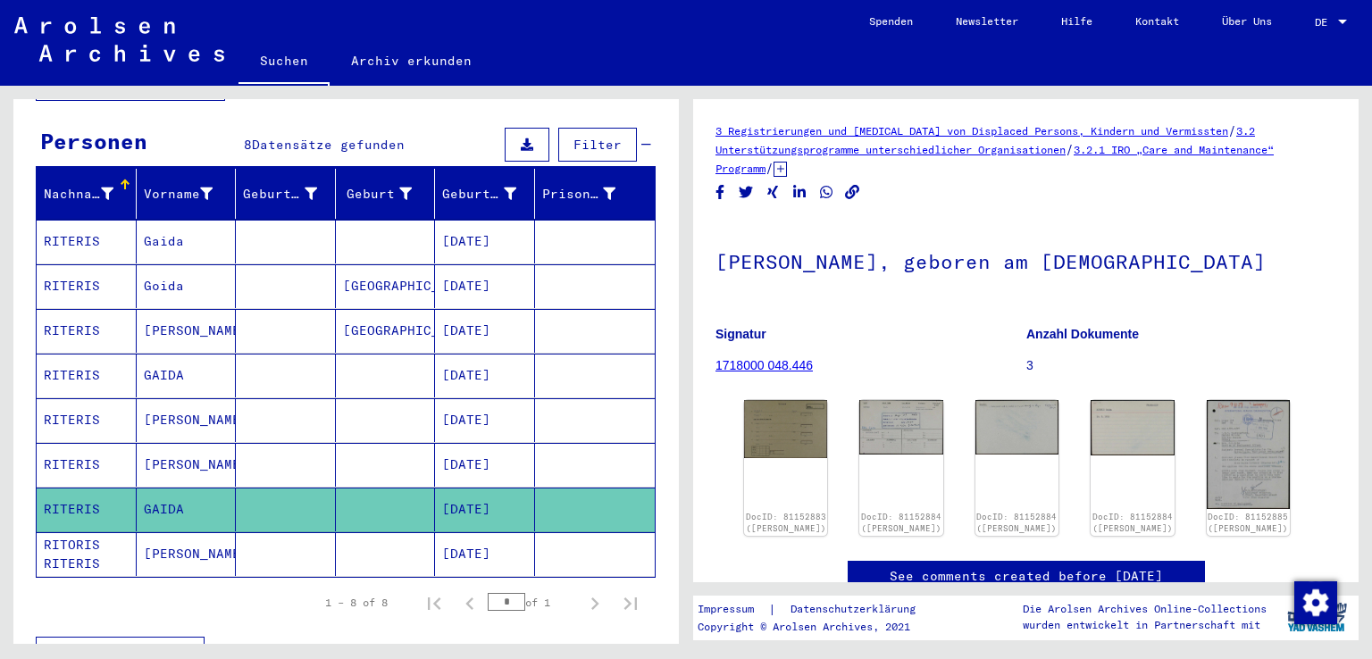
click at [80, 532] on mat-cell "RITORIS RITERIS" at bounding box center [87, 554] width 100 height 44
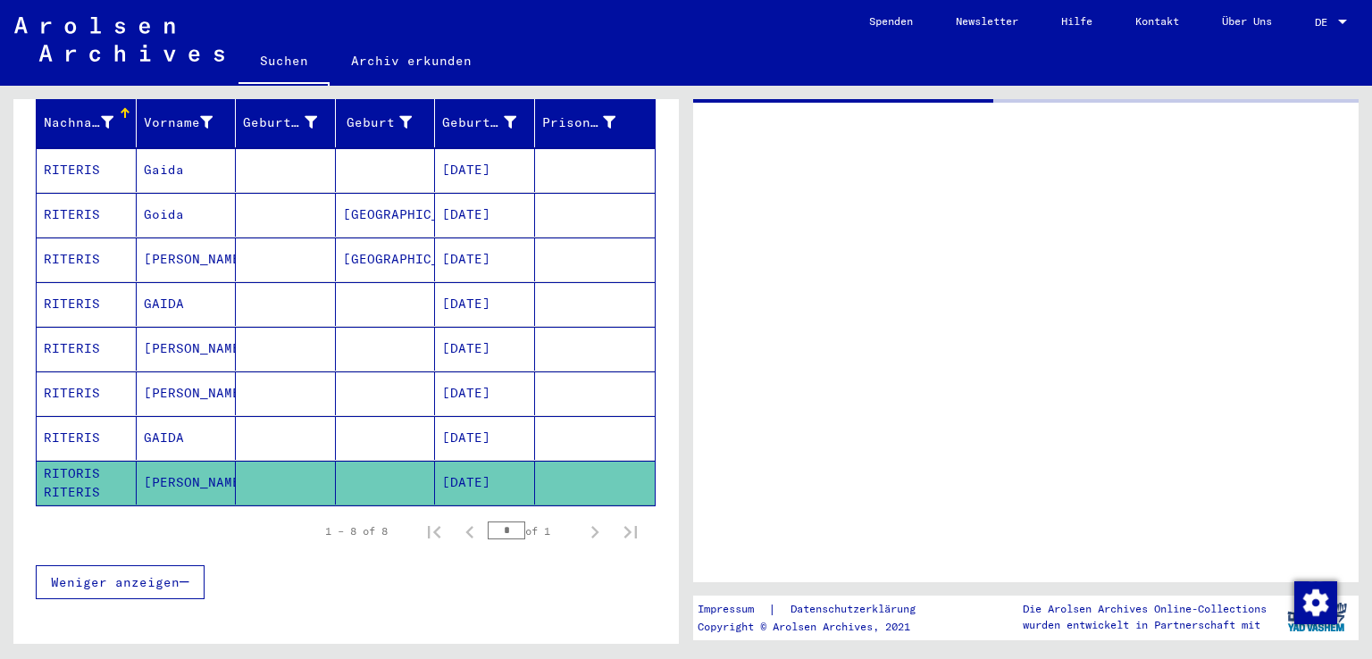
scroll to position [303, 0]
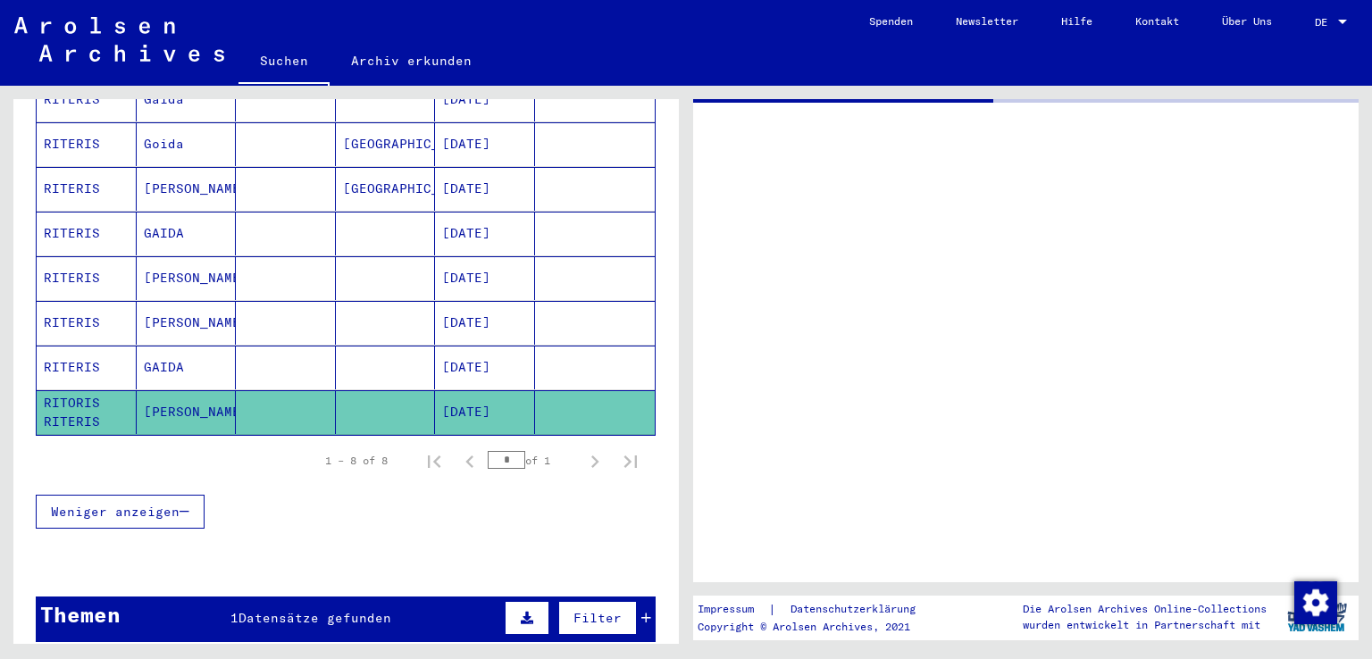
click at [100, 258] on mat-cell "RITERIS" at bounding box center [87, 278] width 100 height 44
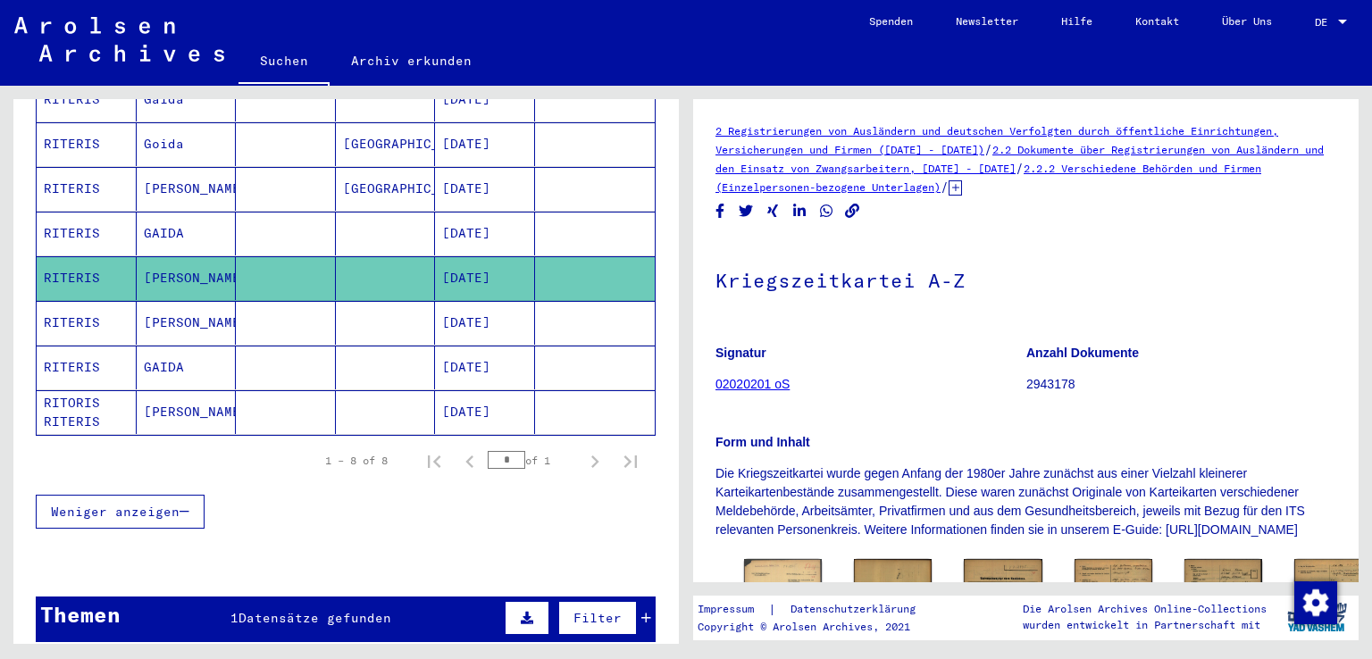
click at [87, 302] on mat-cell "RITERIS" at bounding box center [87, 323] width 100 height 44
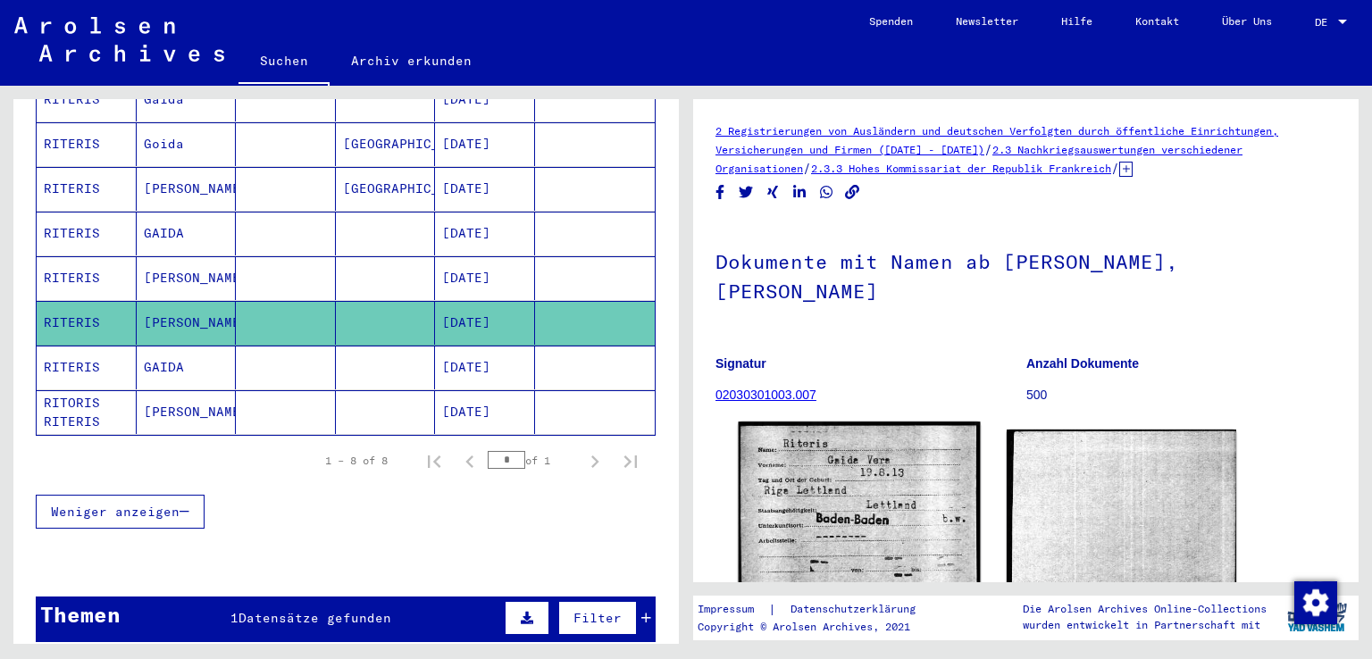
click at [836, 446] on img at bounding box center [859, 580] width 241 height 317
